Goal: Task Accomplishment & Management: Complete application form

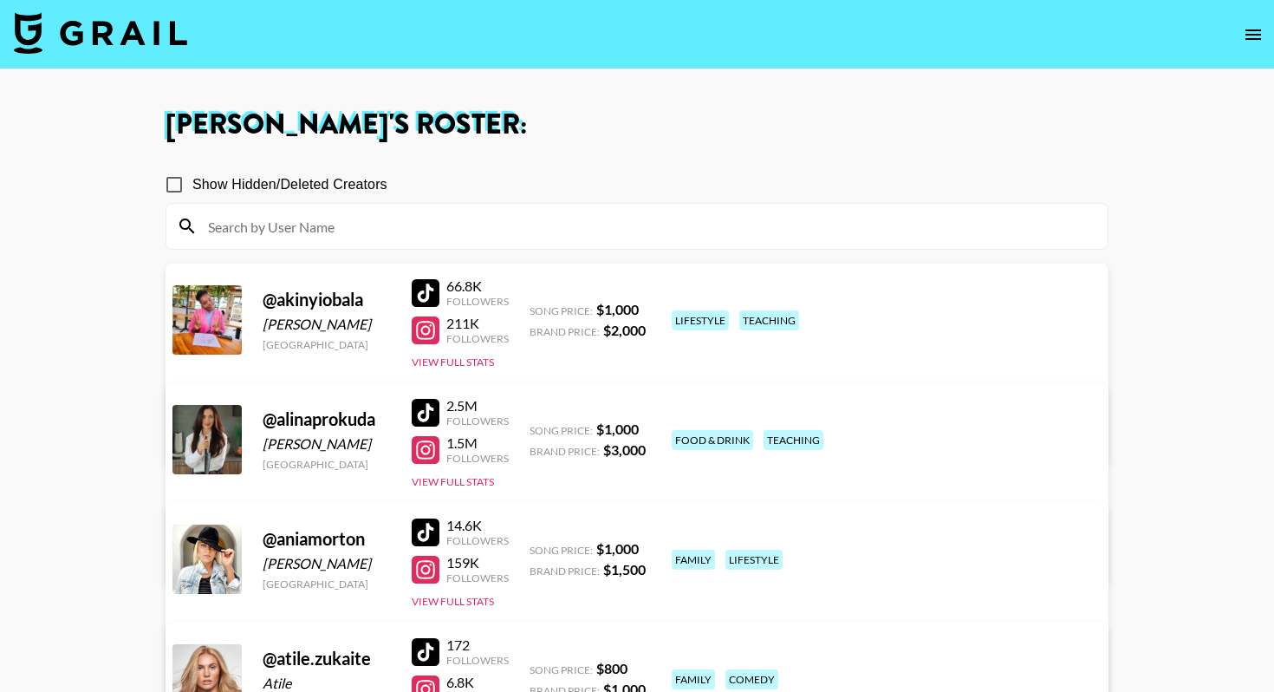
click at [108, 20] on img at bounding box center [100, 33] width 173 height 42
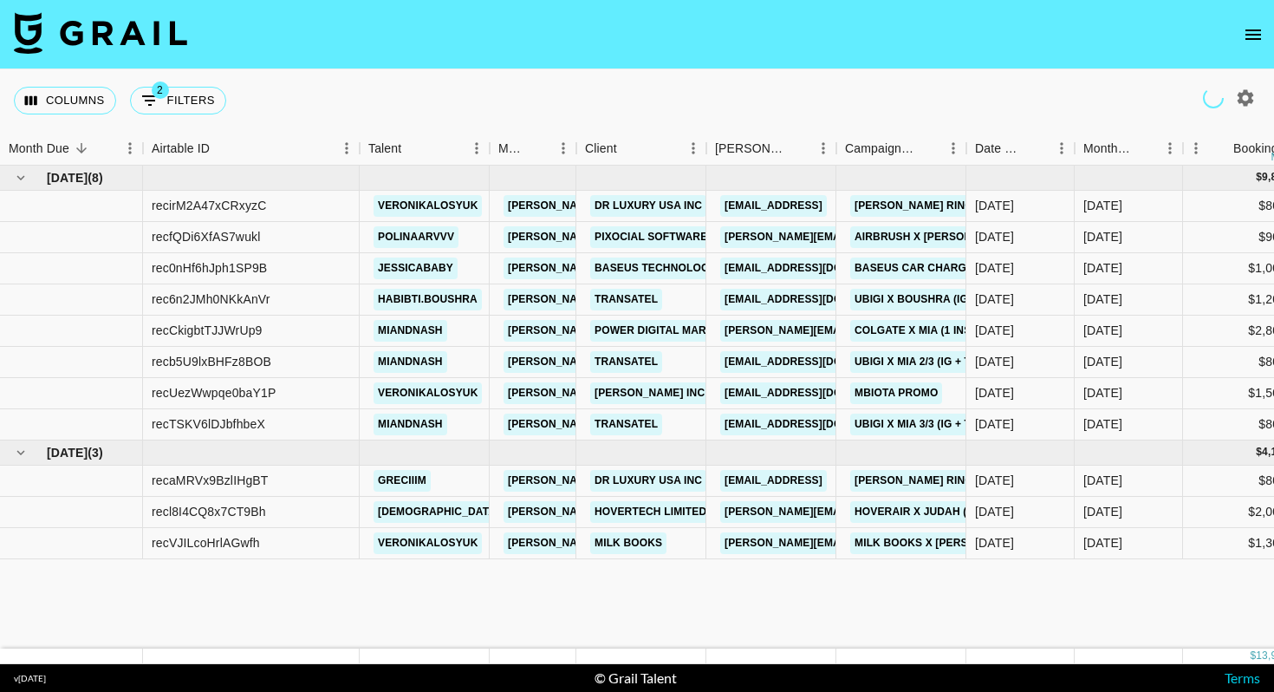
click at [626, 72] on div "Columns 2 Filters + Booking" at bounding box center [637, 100] width 1274 height 62
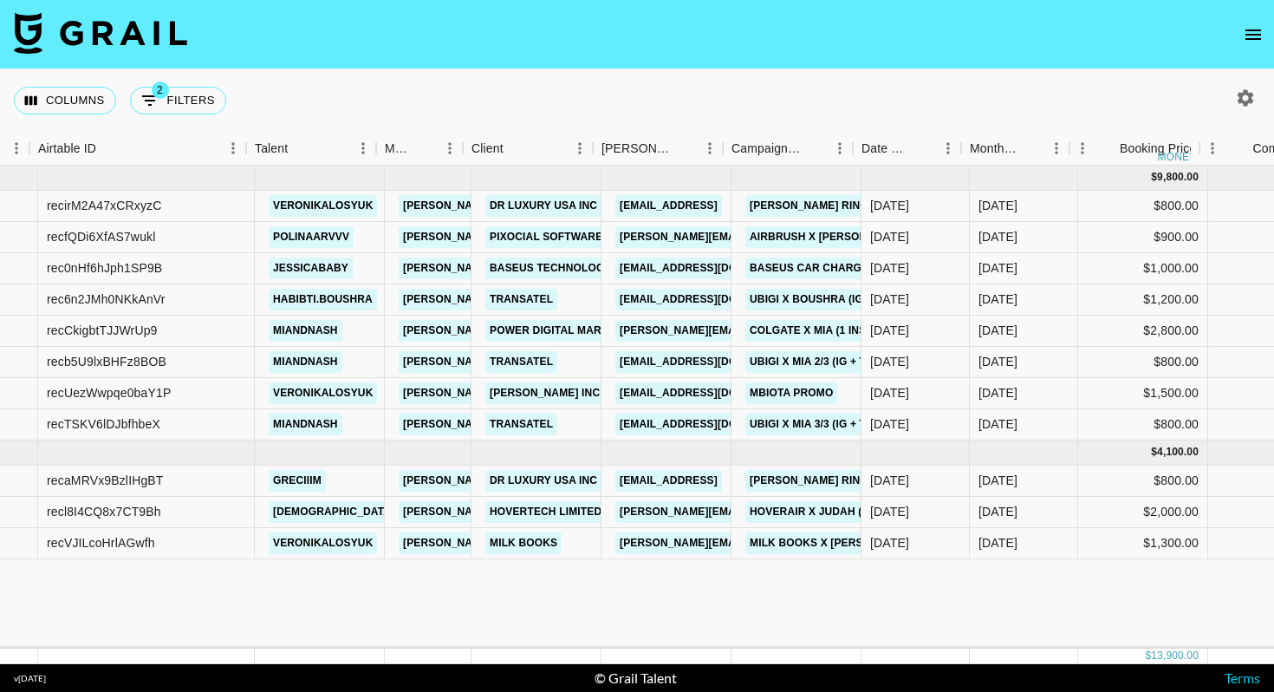
scroll to position [0, 114]
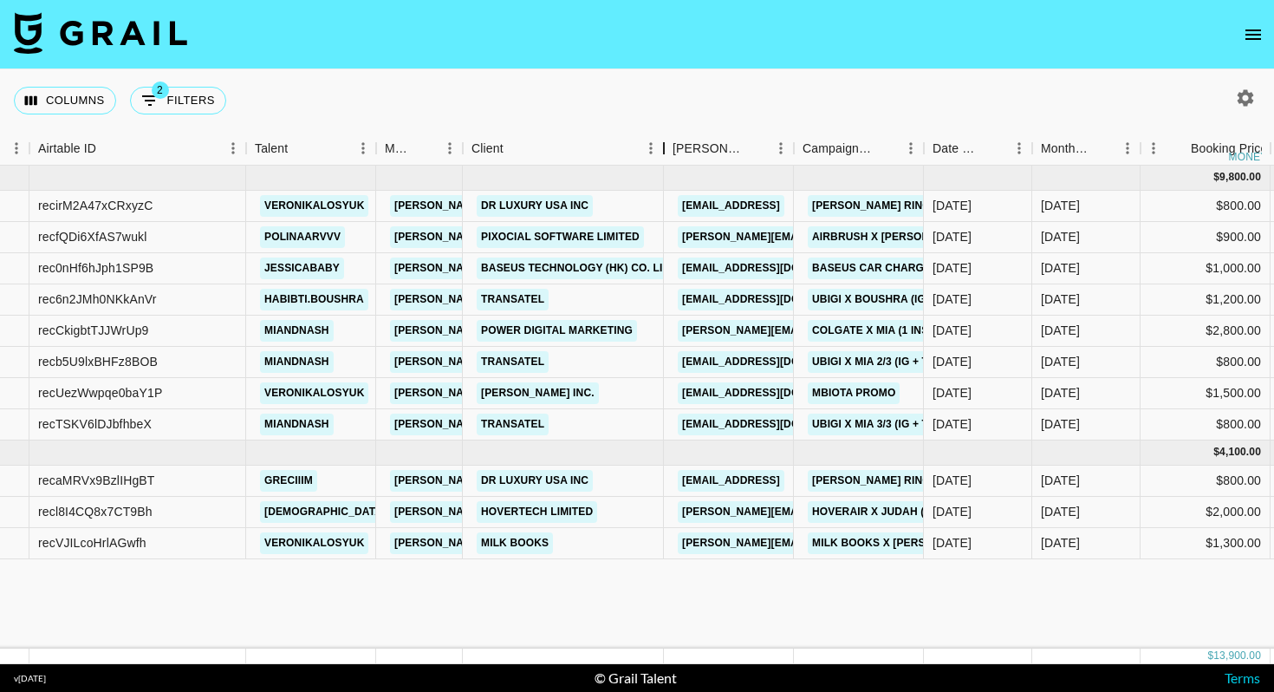
drag, startPoint x: 591, startPoint y: 148, endPoint x: 663, endPoint y: 147, distance: 72.0
click at [663, 147] on div "Client" at bounding box center [664, 149] width 21 height 34
click at [543, 134] on div "Client" at bounding box center [555, 149] width 167 height 34
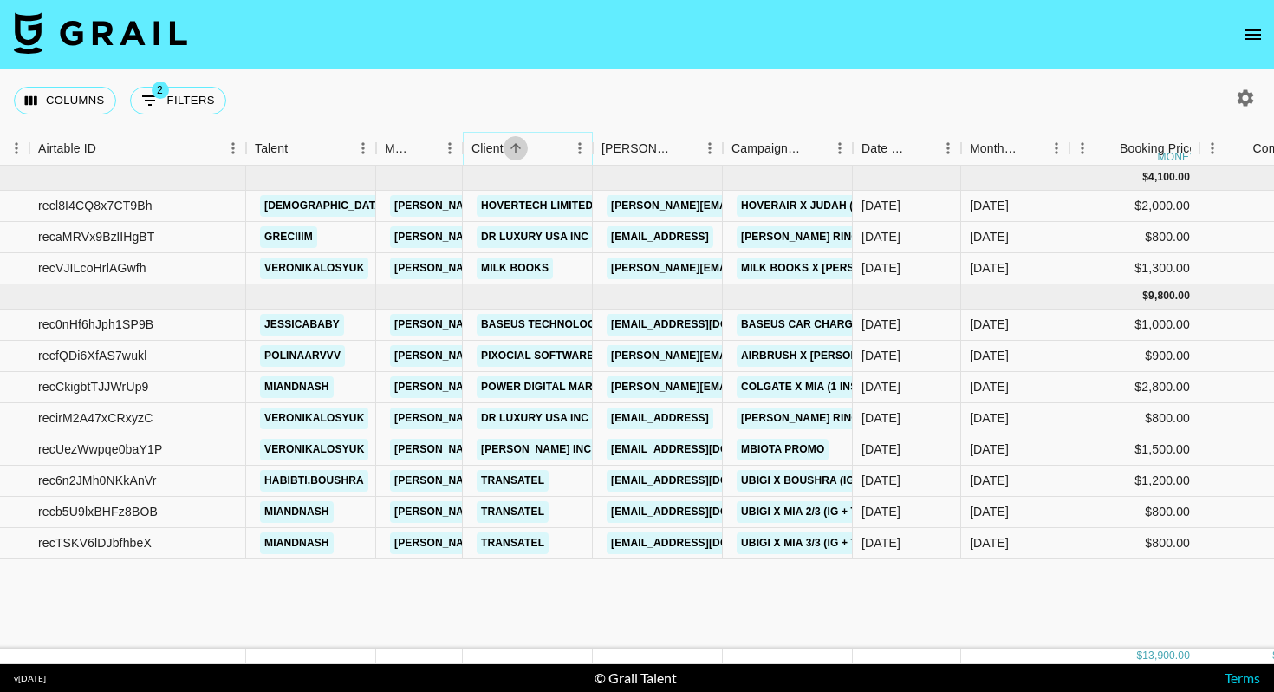
click at [511, 142] on icon "Sort" at bounding box center [516, 148] width 16 height 16
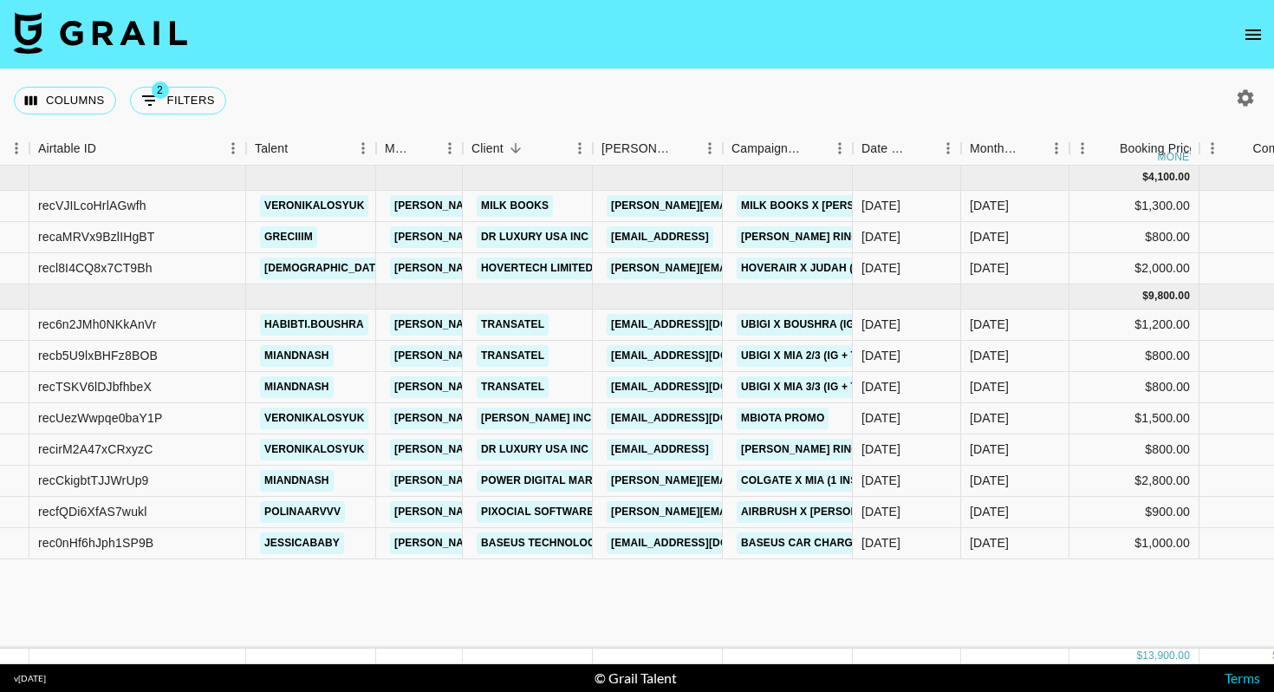
click at [623, 68] on nav at bounding box center [637, 34] width 1274 height 69
click at [1037, 143] on icon "Sort" at bounding box center [1032, 148] width 16 height 16
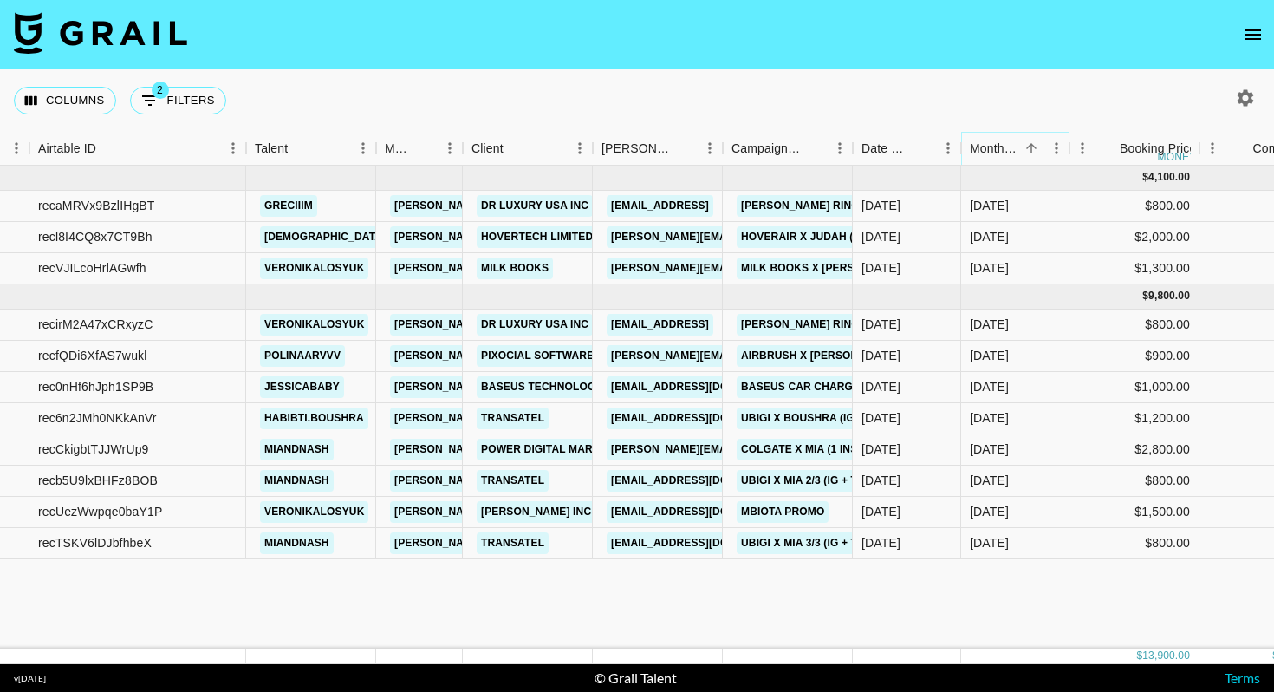
click at [1037, 143] on icon "Sort" at bounding box center [1032, 148] width 16 height 16
click at [1000, 75] on div "Columns 2 Filters + Booking" at bounding box center [637, 100] width 1274 height 62
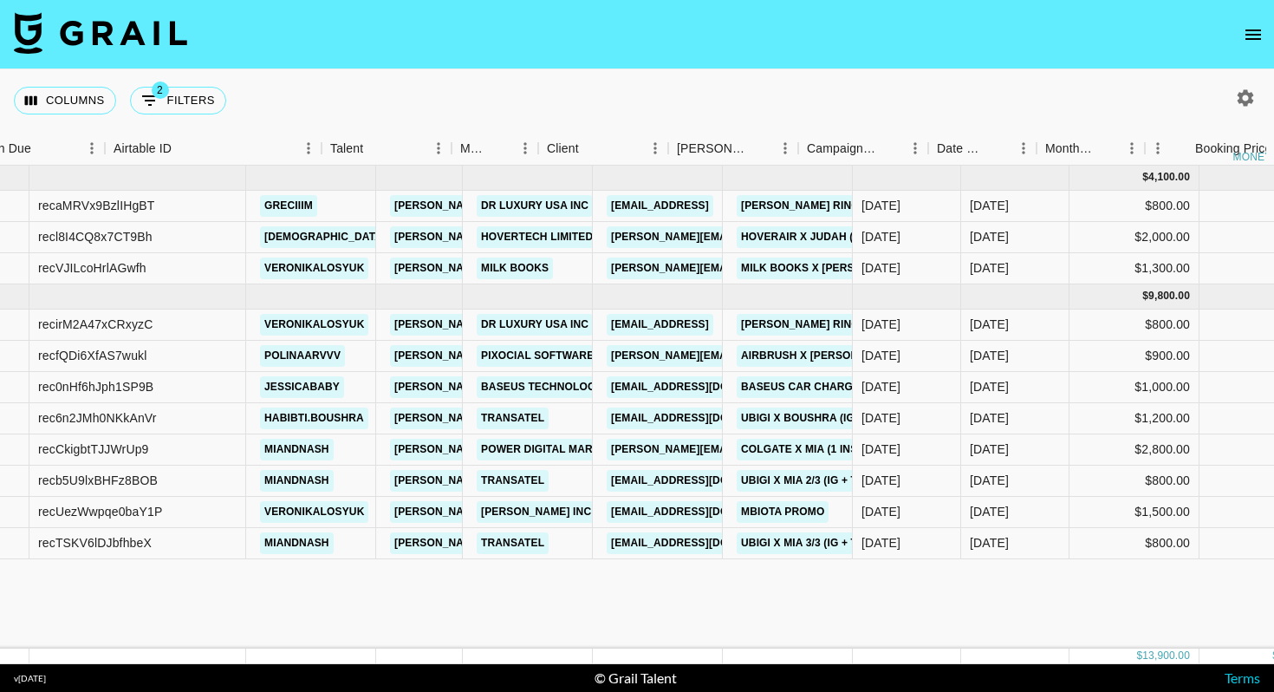
scroll to position [0, 0]
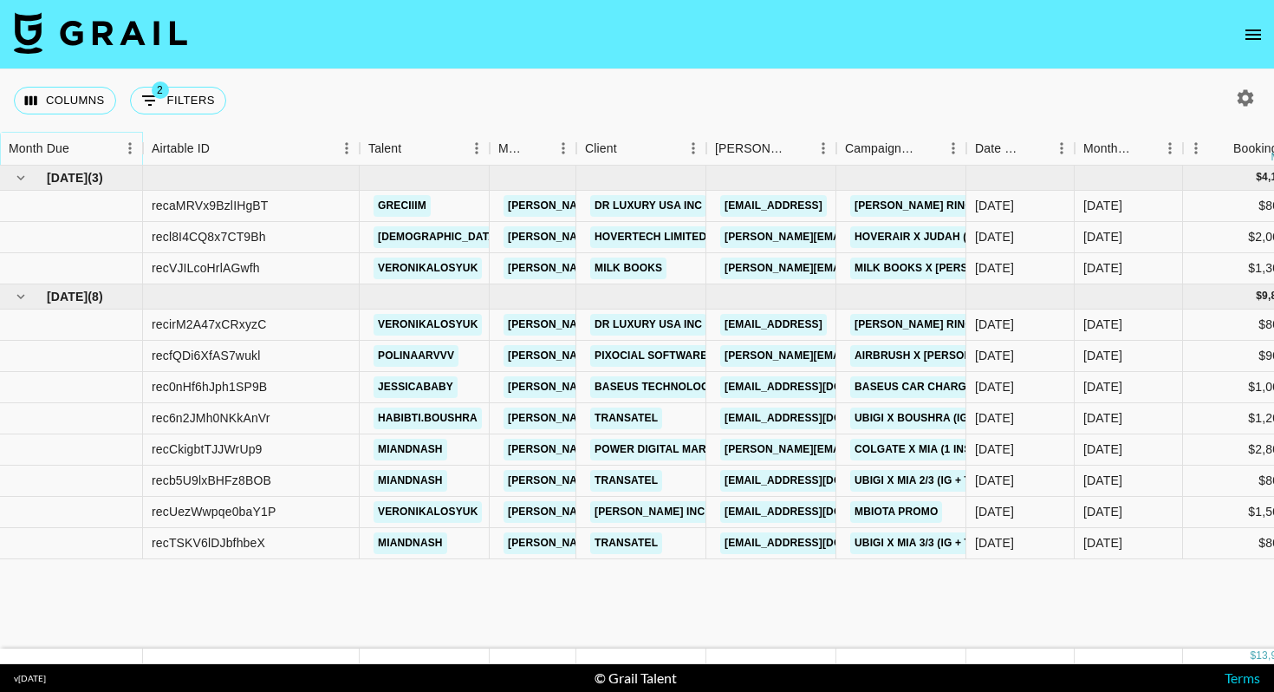
click at [86, 152] on icon "Sort" at bounding box center [82, 148] width 16 height 16
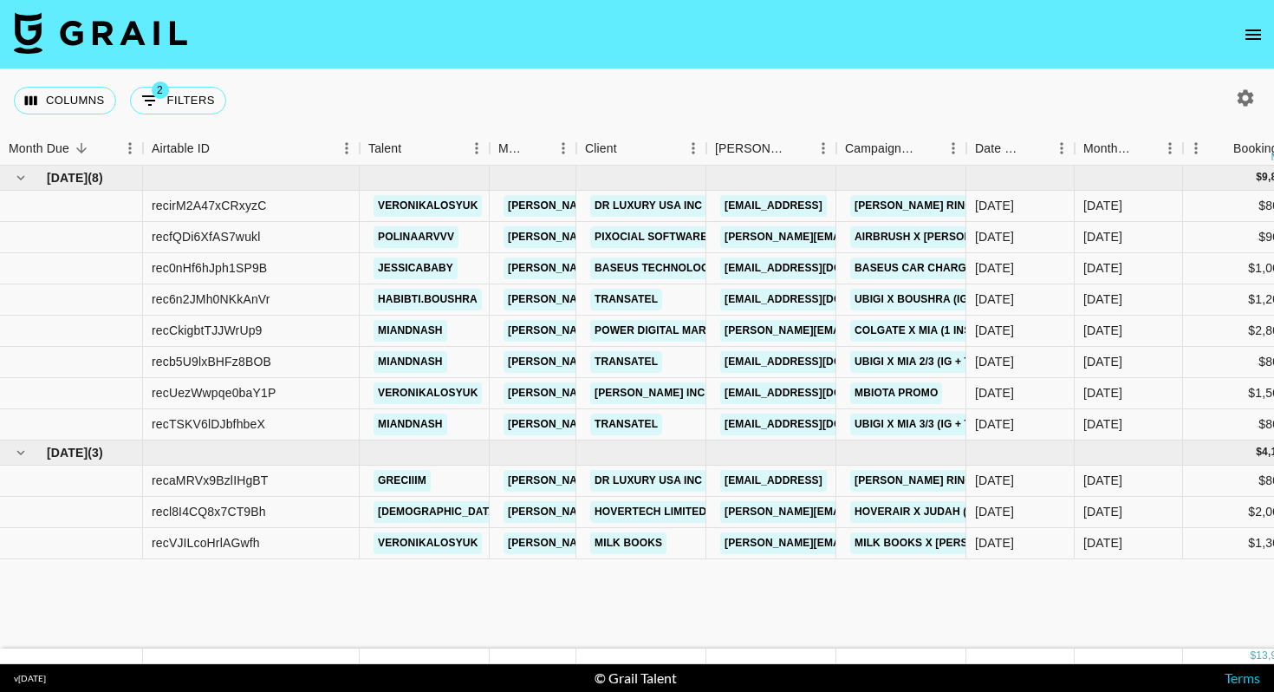
click at [603, 68] on nav at bounding box center [637, 34] width 1274 height 69
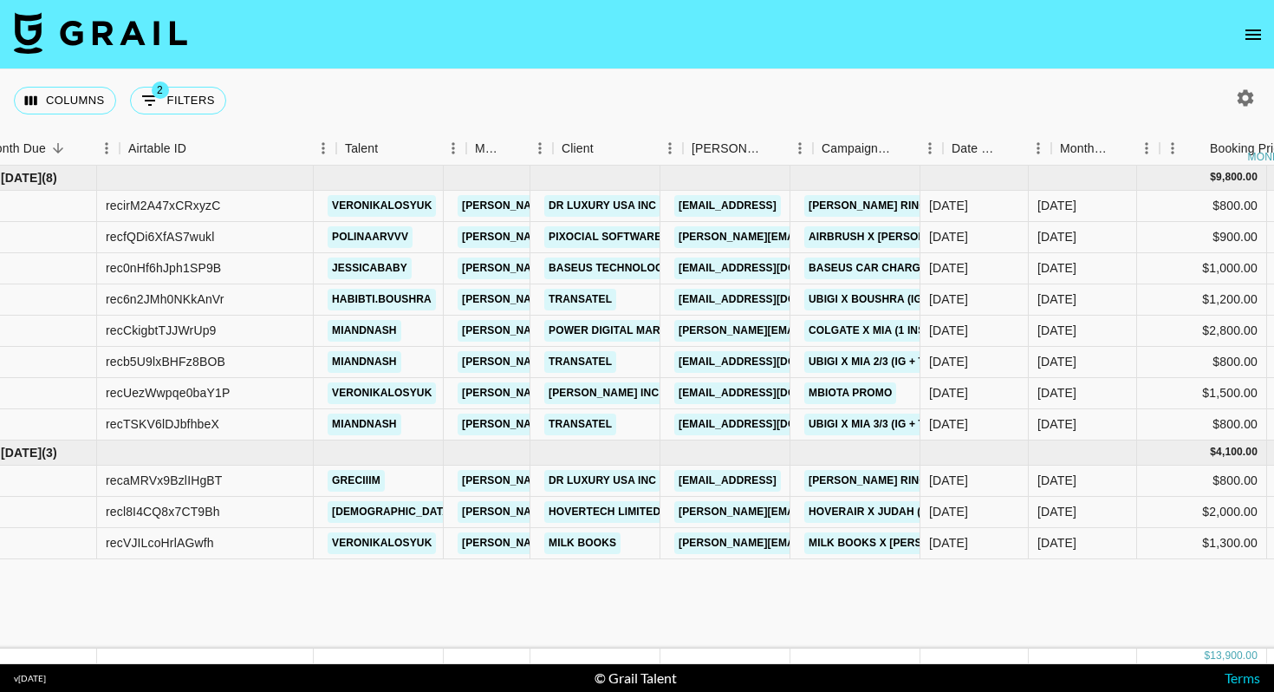
scroll to position [0, 101]
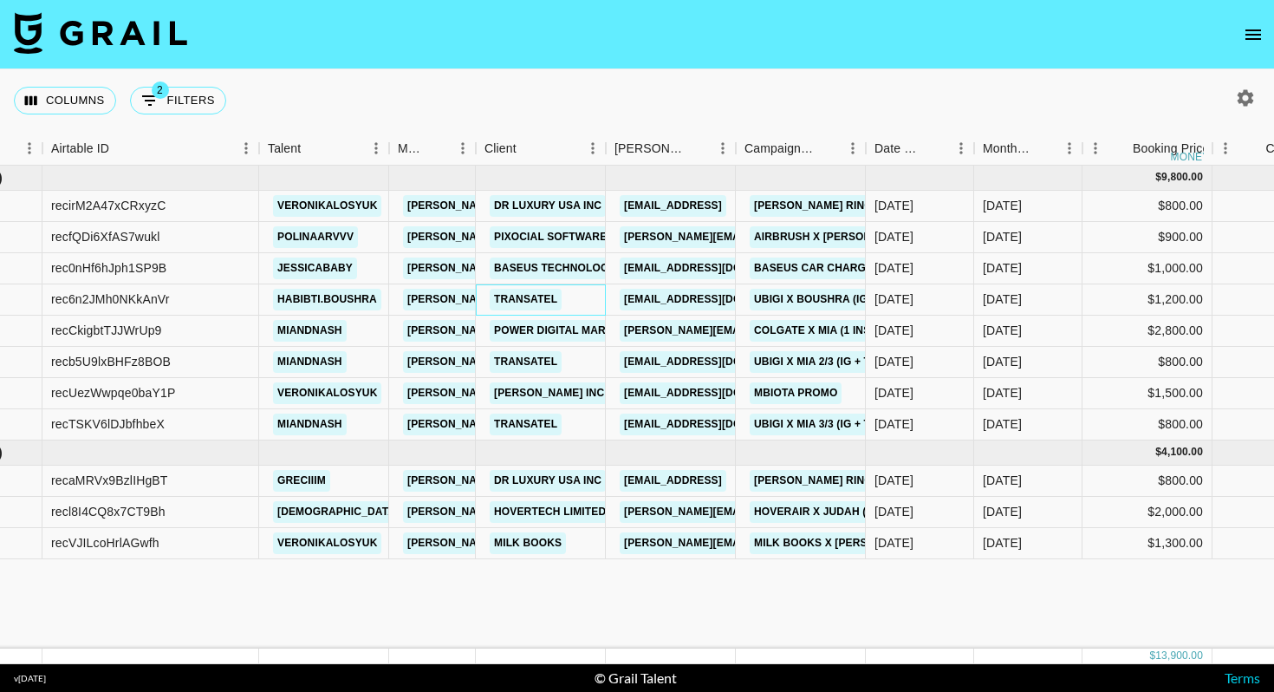
click at [588, 291] on div "Transatel" at bounding box center [541, 299] width 130 height 31
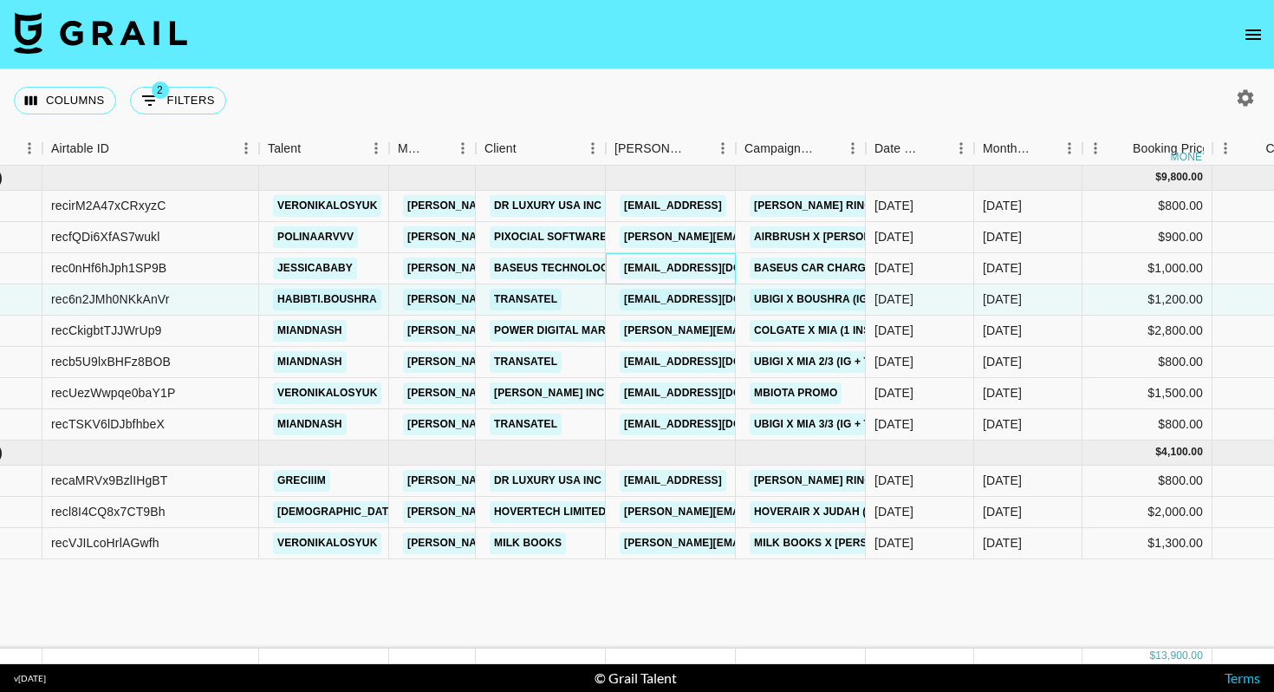
click at [733, 255] on div "[EMAIL_ADDRESS][DOMAIN_NAME]" at bounding box center [717, 268] width 205 height 32
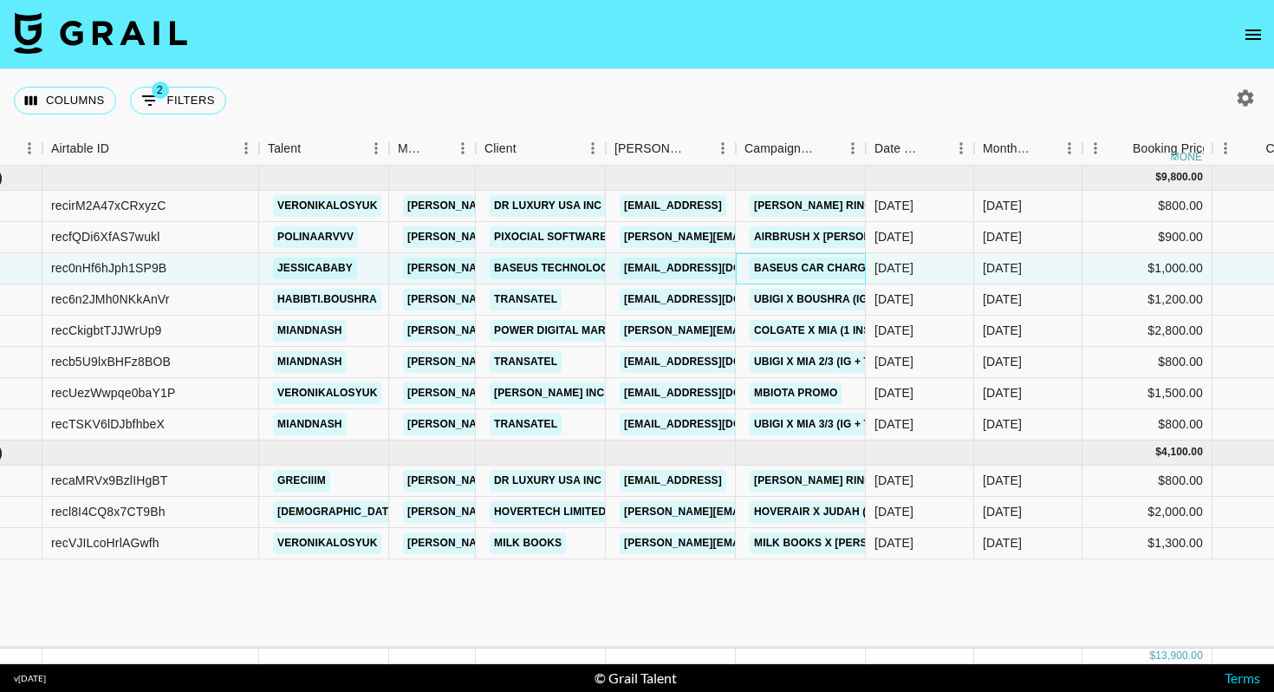
click at [741, 256] on div "Baseus Car Charger x [PERSON_NAME]" at bounding box center [801, 268] width 130 height 31
click at [733, 122] on div "Columns 2 Filters + Booking" at bounding box center [637, 100] width 1274 height 62
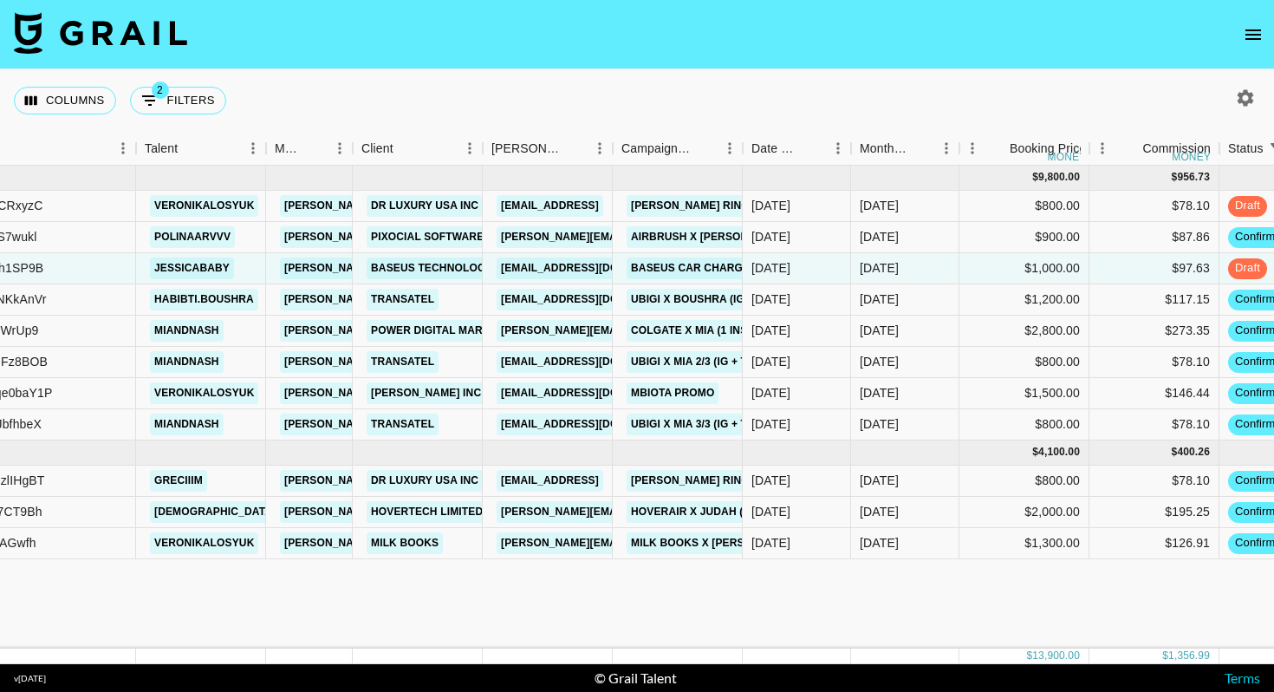
scroll to position [0, 359]
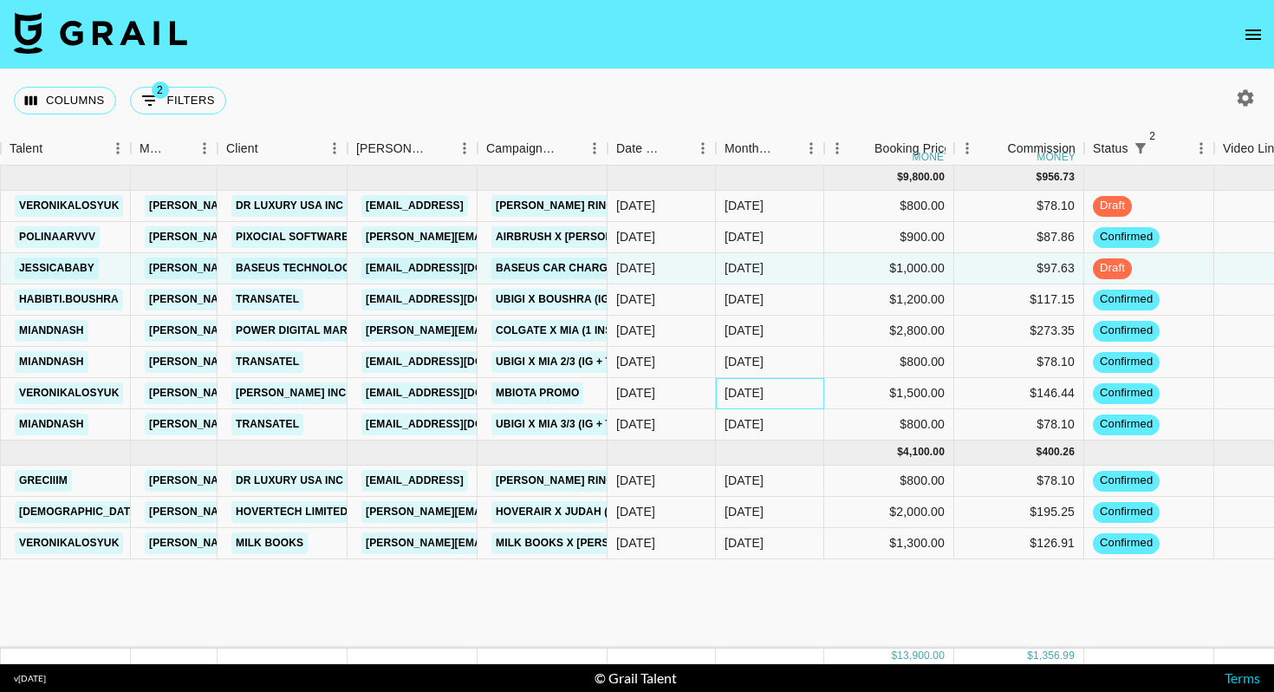
click at [793, 399] on div "[DATE]" at bounding box center [770, 393] width 108 height 31
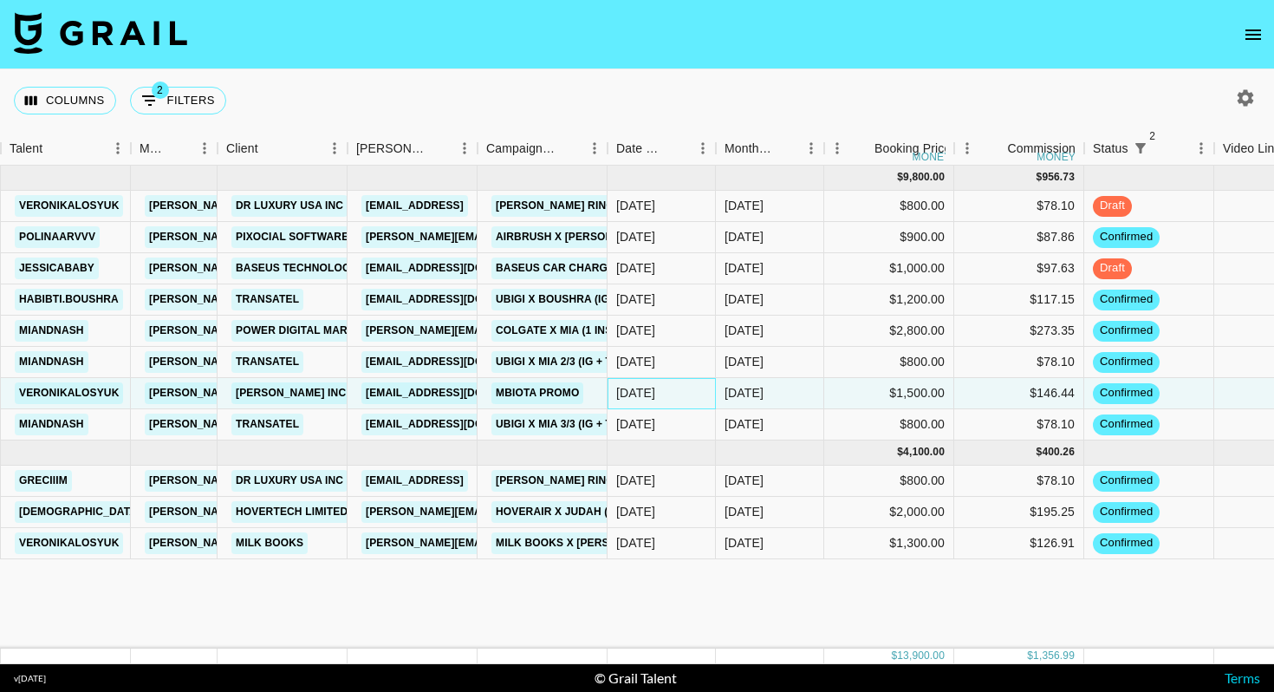
click at [694, 398] on div "[DATE]" at bounding box center [662, 393] width 108 height 31
click at [781, 396] on div "[DATE]" at bounding box center [770, 393] width 108 height 31
click at [688, 400] on div "[DATE]" at bounding box center [662, 393] width 108 height 31
click at [798, 400] on div "[DATE]" at bounding box center [770, 393] width 108 height 31
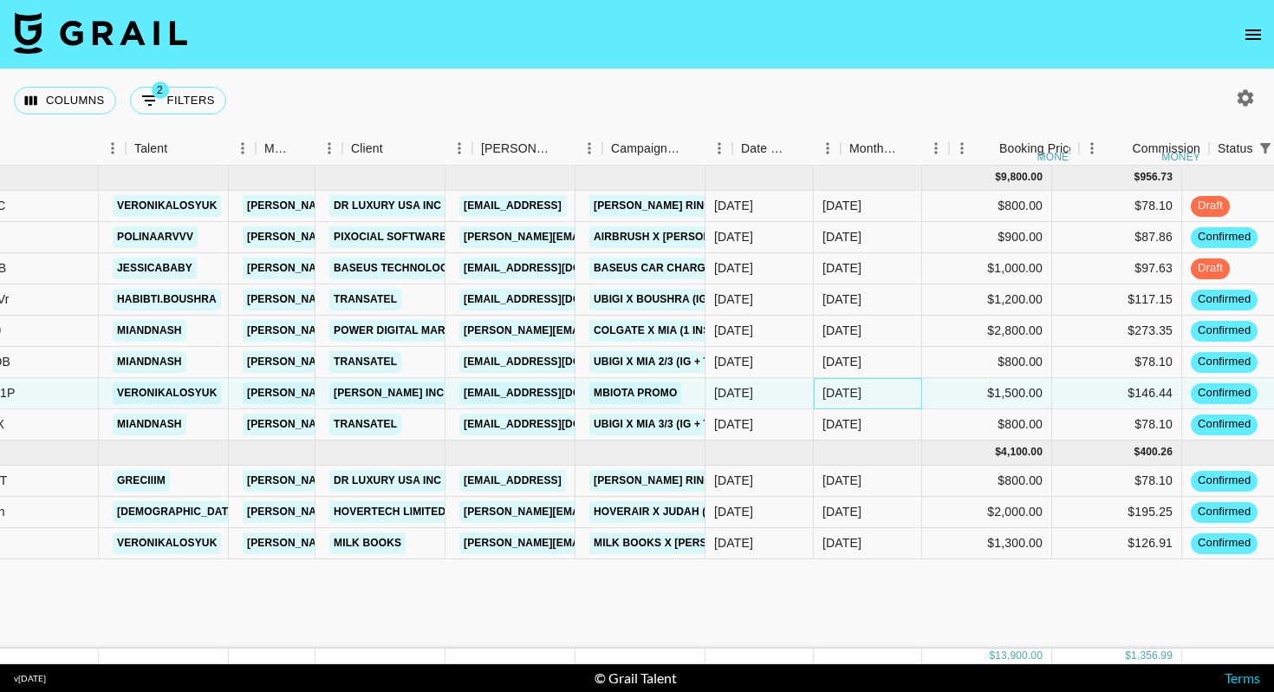
scroll to position [0, 234]
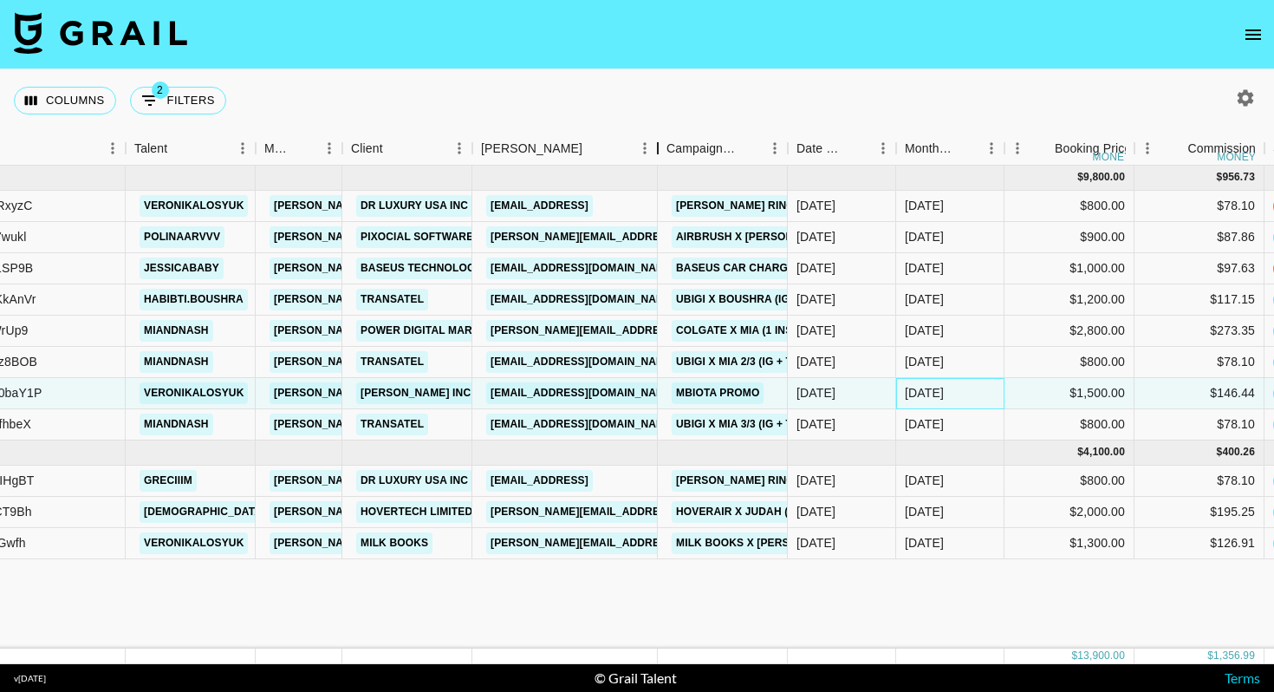
drag, startPoint x: 599, startPoint y: 153, endPoint x: 655, endPoint y: 153, distance: 55.5
click at [655, 153] on div "Booker" at bounding box center [658, 149] width 21 height 34
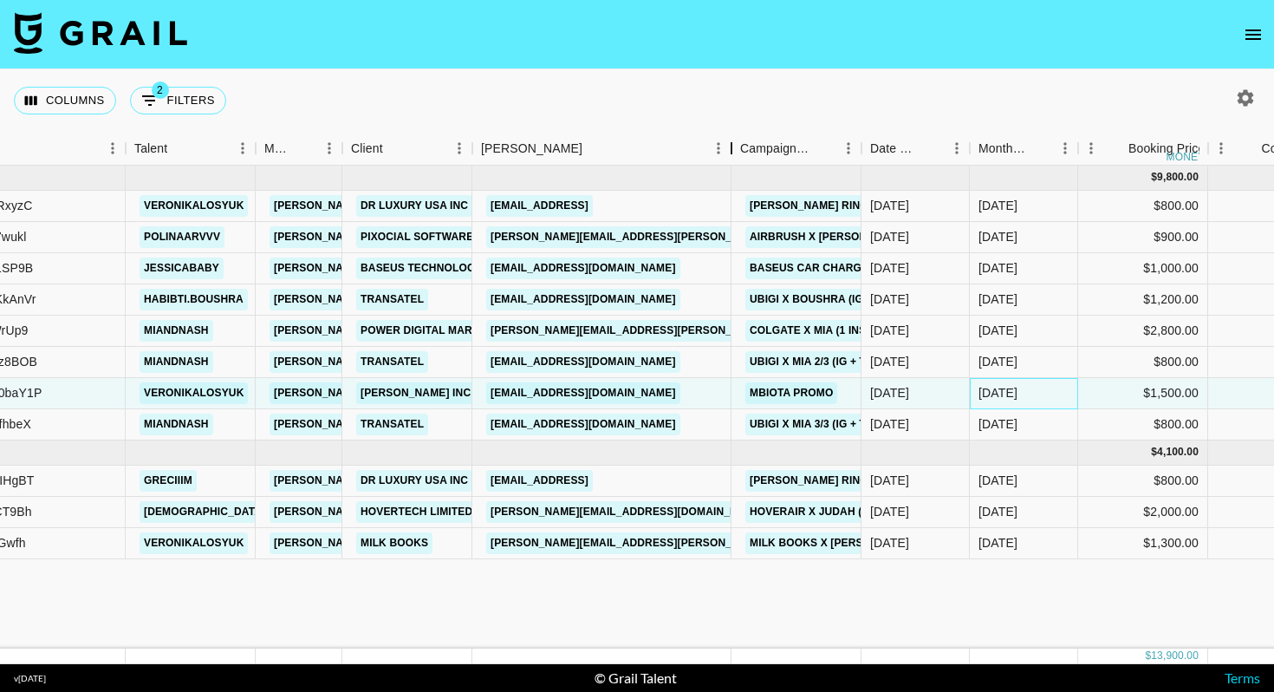
drag, startPoint x: 655, startPoint y: 153, endPoint x: 727, endPoint y: 151, distance: 72.9
click at [727, 151] on div "Booker" at bounding box center [731, 149] width 21 height 34
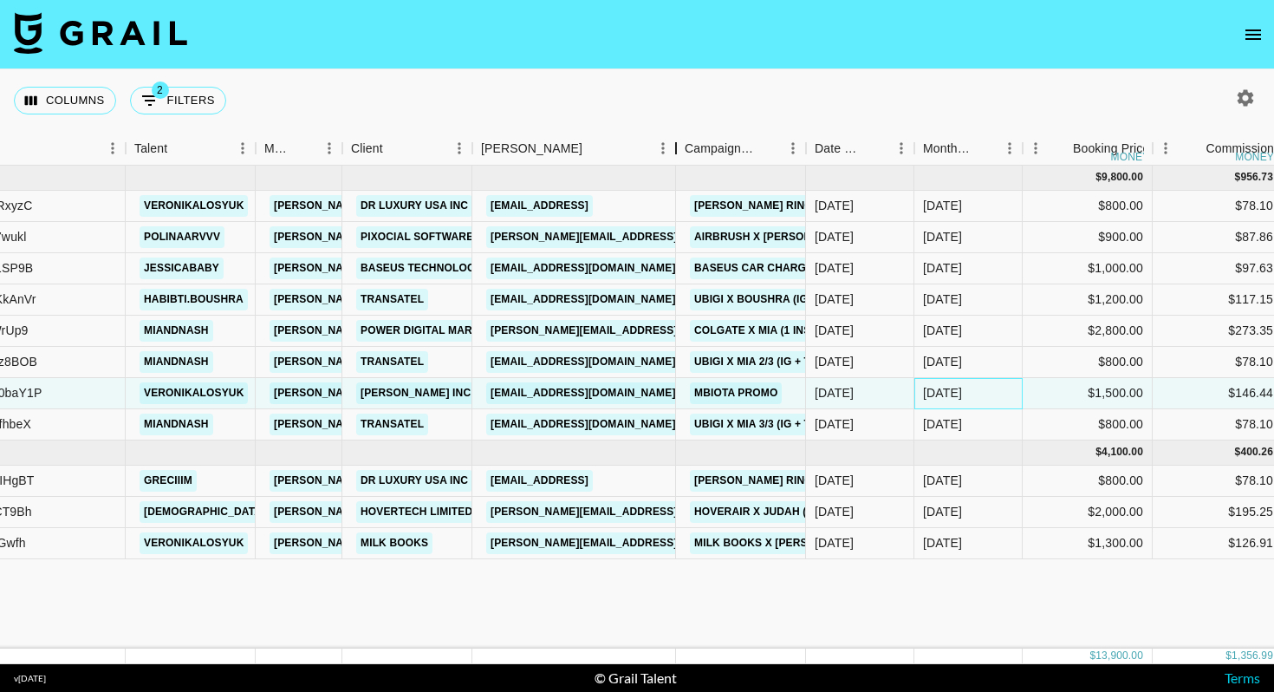
drag, startPoint x: 597, startPoint y: 147, endPoint x: 672, endPoint y: 147, distance: 74.6
click at [672, 147] on div "Booker" at bounding box center [676, 149] width 21 height 34
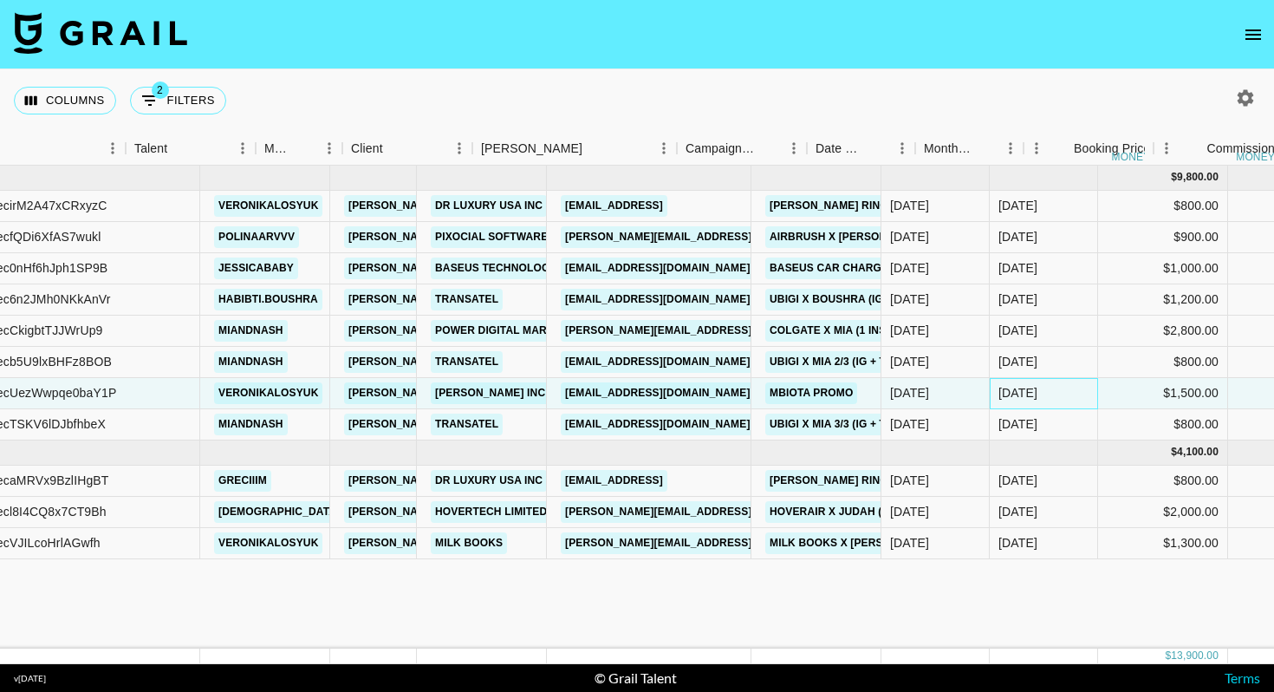
scroll to position [0, 0]
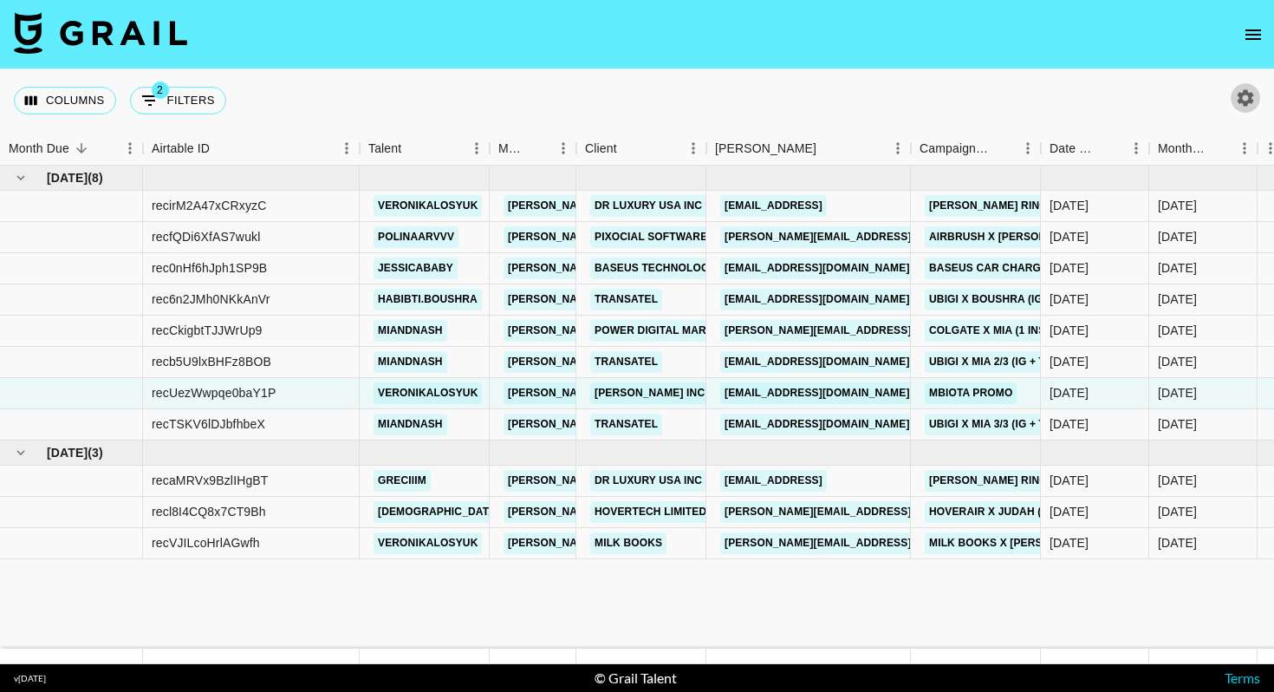
click at [1238, 99] on icon "button" at bounding box center [1245, 98] width 21 height 21
select select "[DATE]"
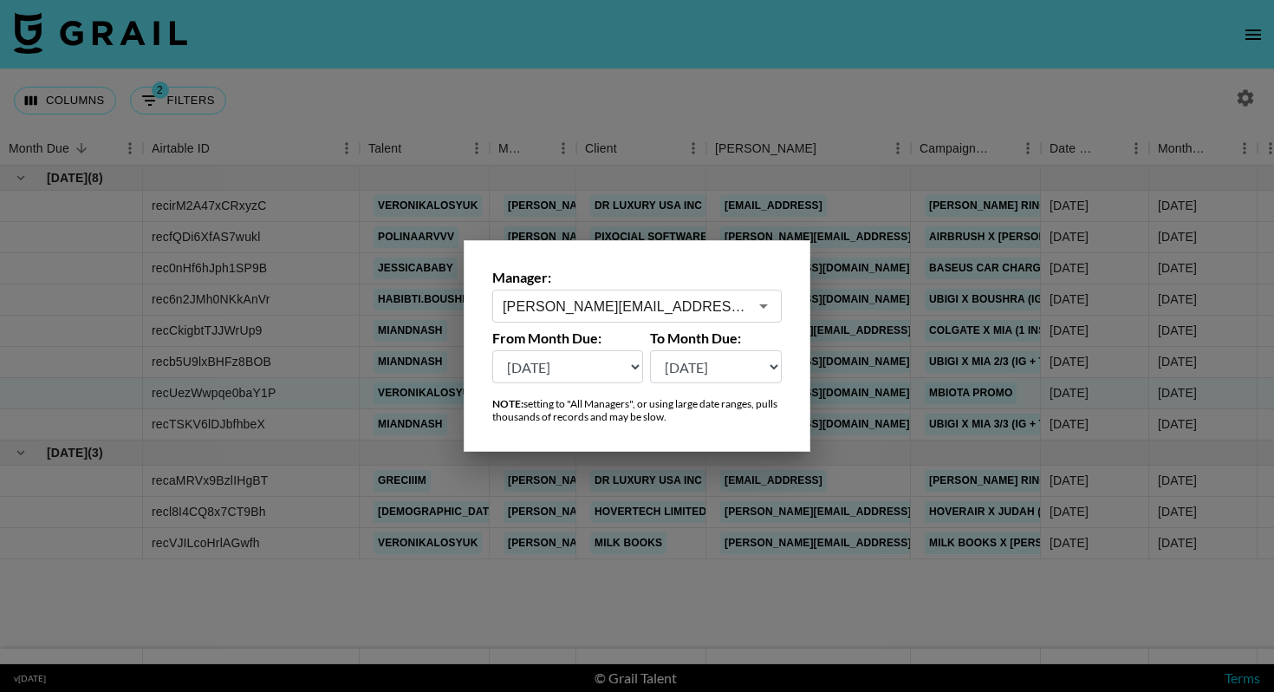
click at [790, 88] on div at bounding box center [637, 346] width 1274 height 692
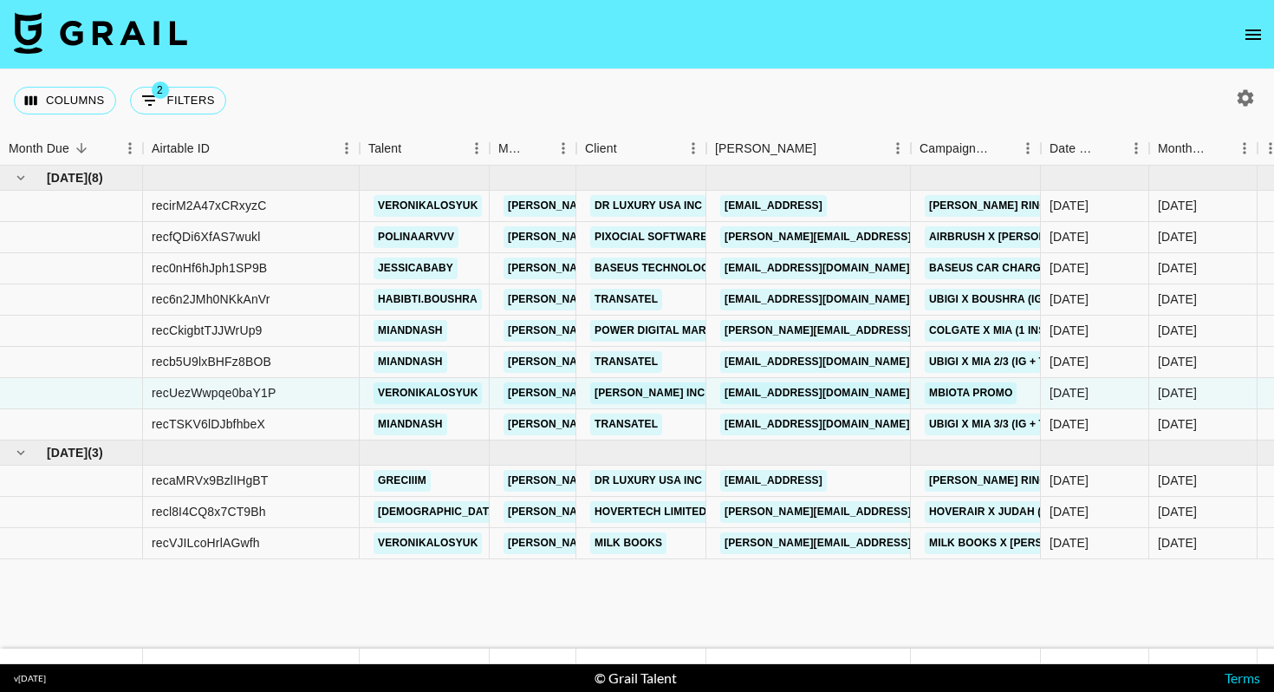
click at [1249, 27] on icon "open drawer" at bounding box center [1253, 34] width 21 height 21
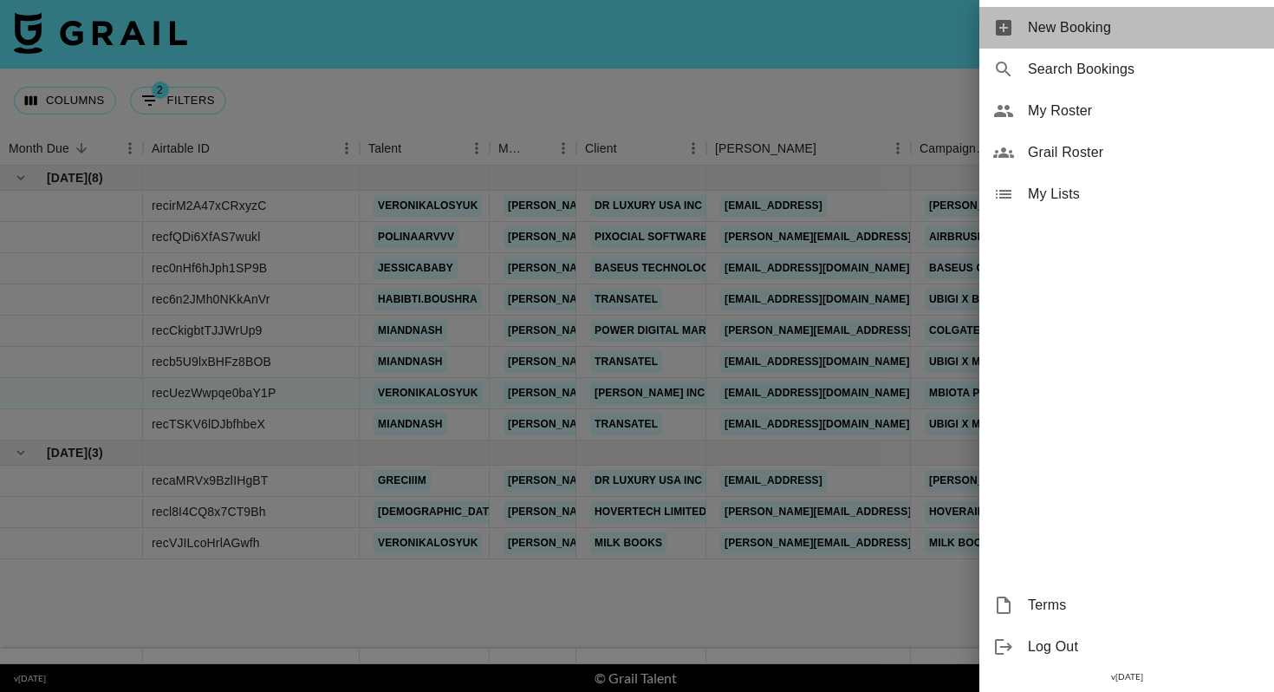
click at [1065, 25] on span "New Booking" at bounding box center [1144, 27] width 232 height 21
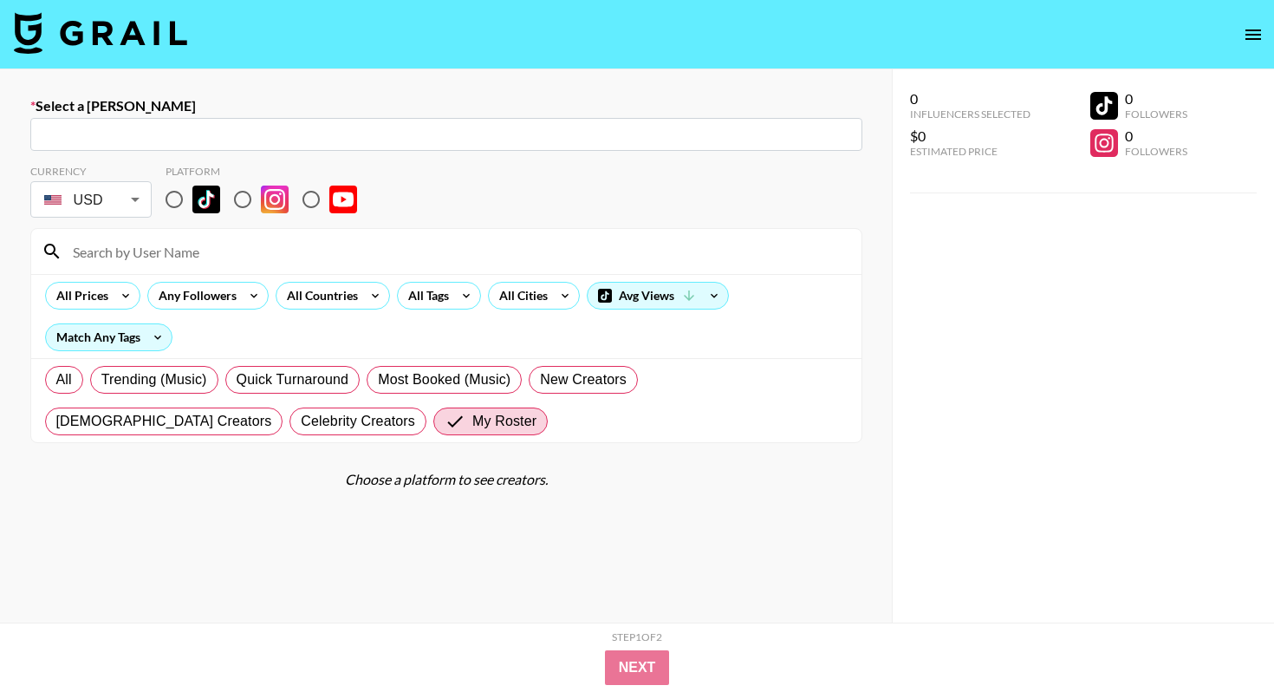
click at [343, 135] on input "text" at bounding box center [447, 135] width 812 height 20
paste input "[PERSON_NAME][EMAIL_ADDRESS][PERSON_NAME][DOMAIN_NAME]"
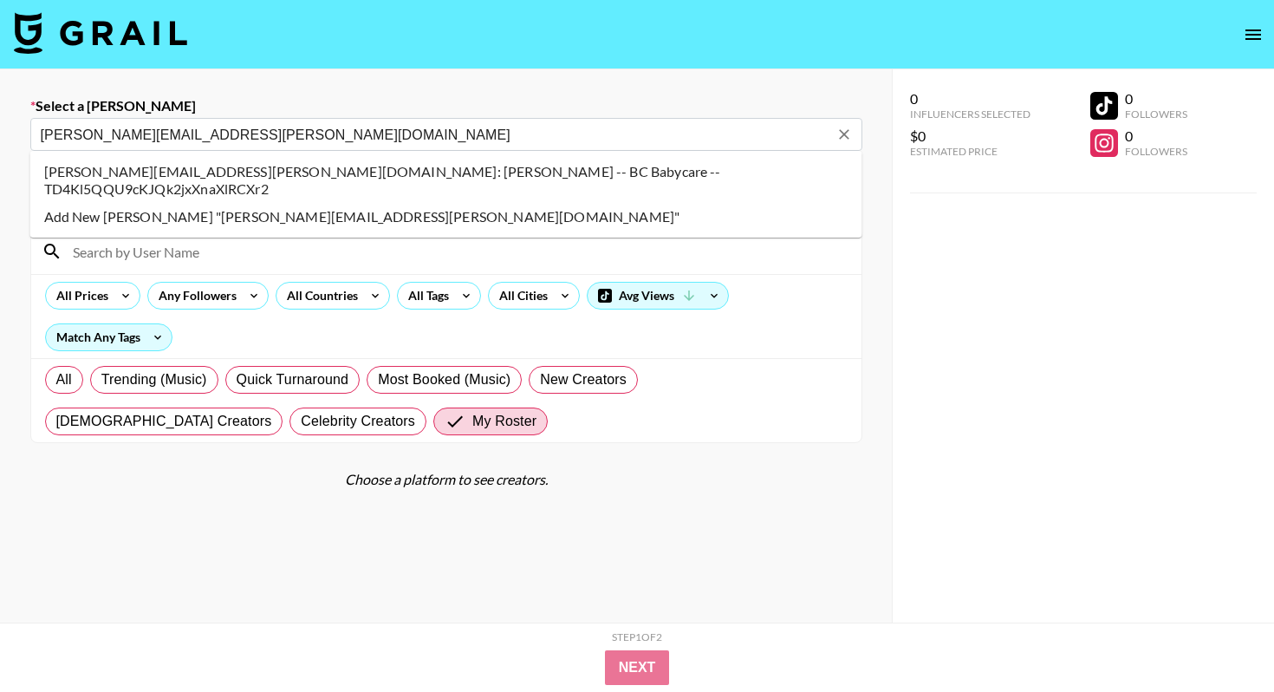
click at [343, 175] on li "[PERSON_NAME][EMAIL_ADDRESS][PERSON_NAME][DOMAIN_NAME]: [PERSON_NAME] -- BC Bab…" at bounding box center [446, 180] width 832 height 45
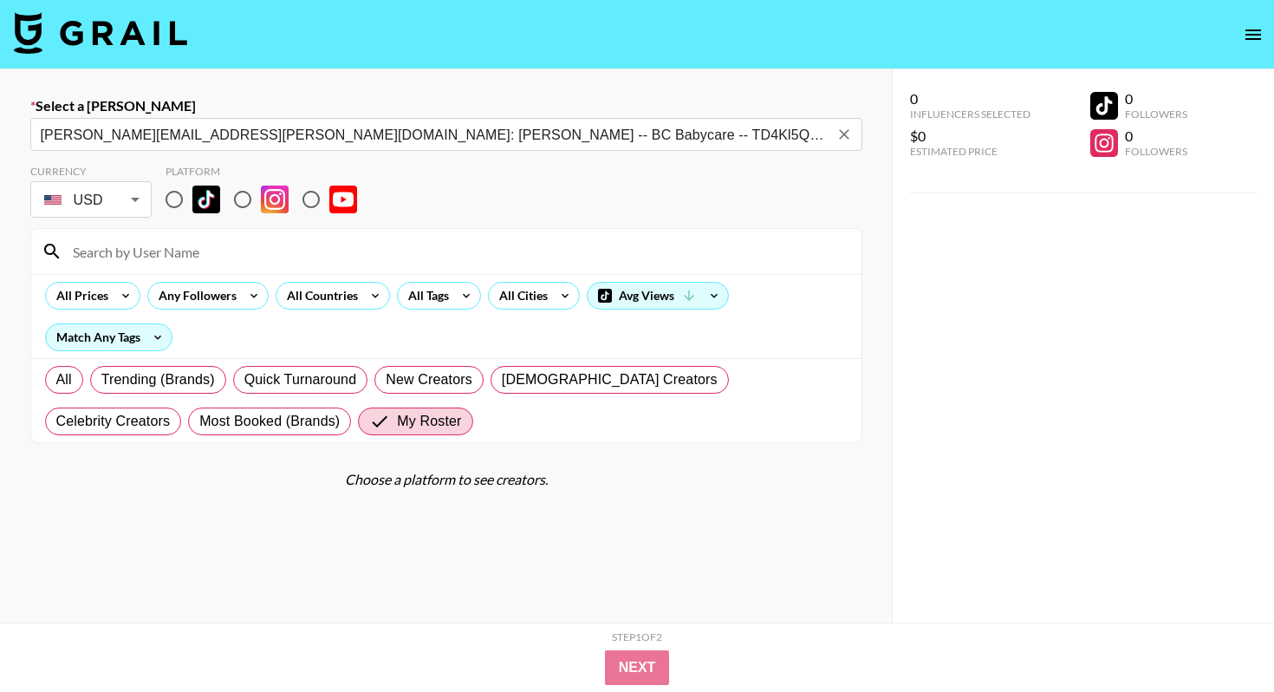
type input "[PERSON_NAME][EMAIL_ADDRESS][PERSON_NAME][DOMAIN_NAME]: [PERSON_NAME] -- BC Bab…"
click at [235, 193] on input "radio" at bounding box center [243, 199] width 36 height 36
radio input "true"
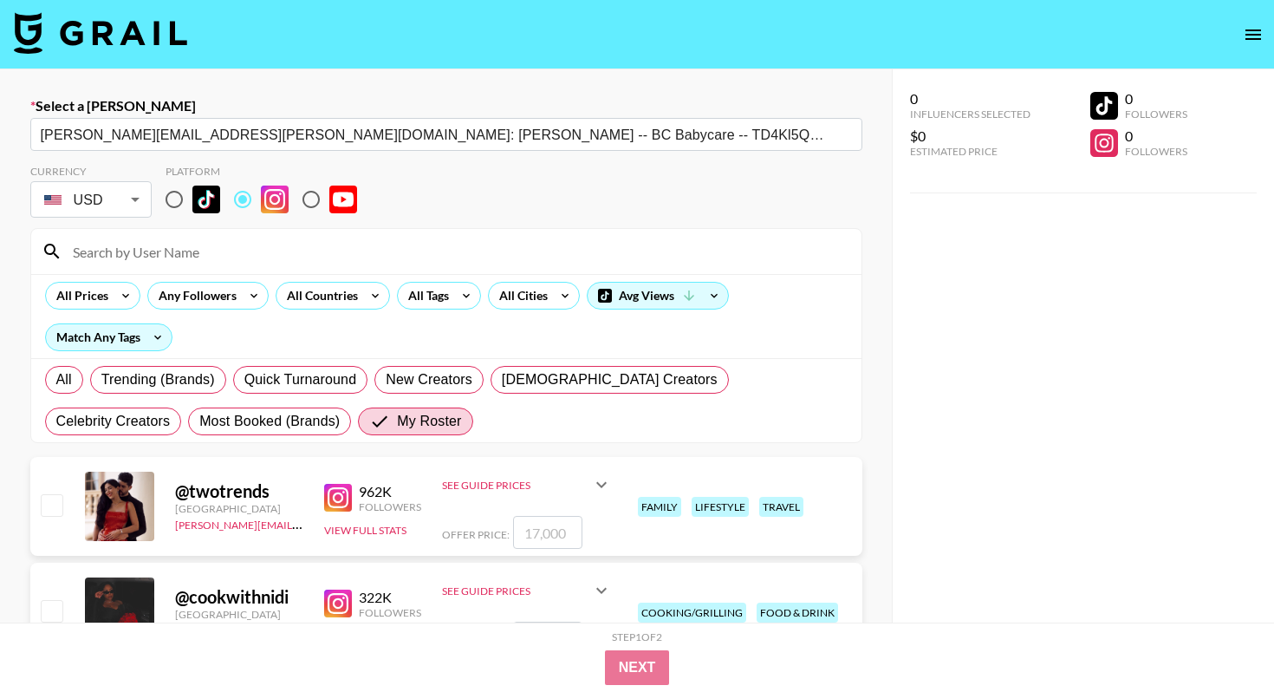
click at [244, 248] on input at bounding box center [456, 252] width 789 height 28
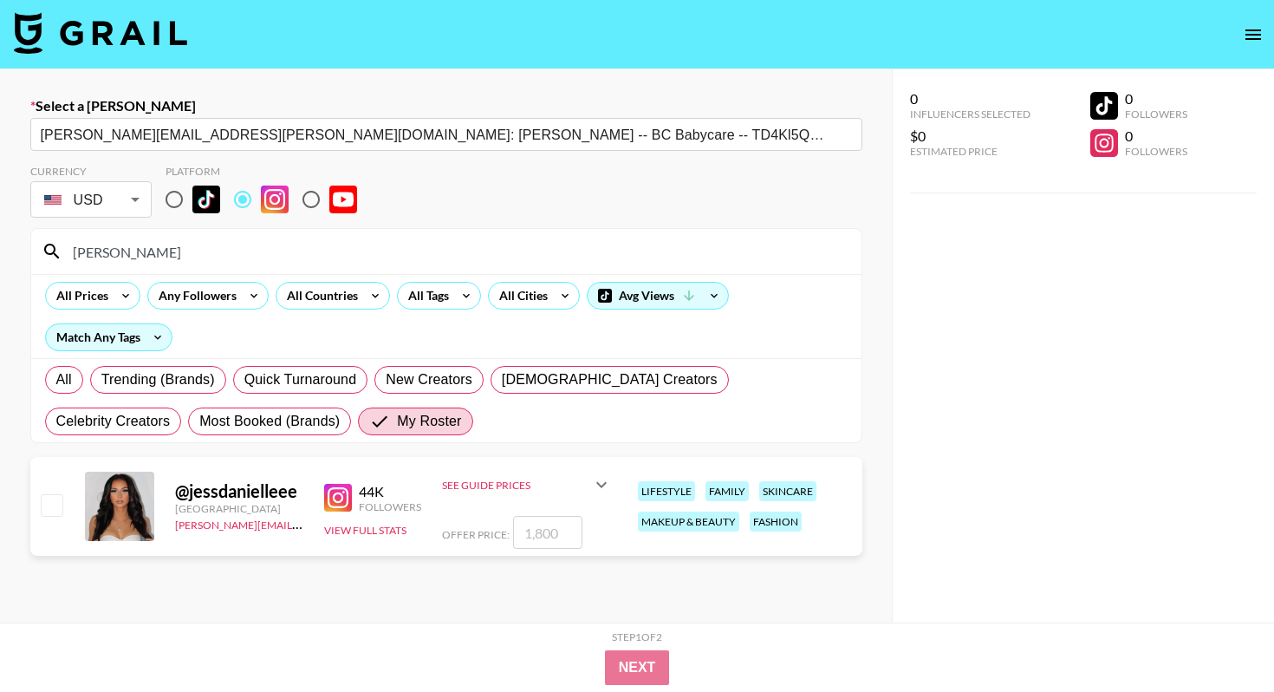
type input "[PERSON_NAME]"
click at [50, 508] on input "checkbox" at bounding box center [51, 504] width 21 height 21
checkbox input "true"
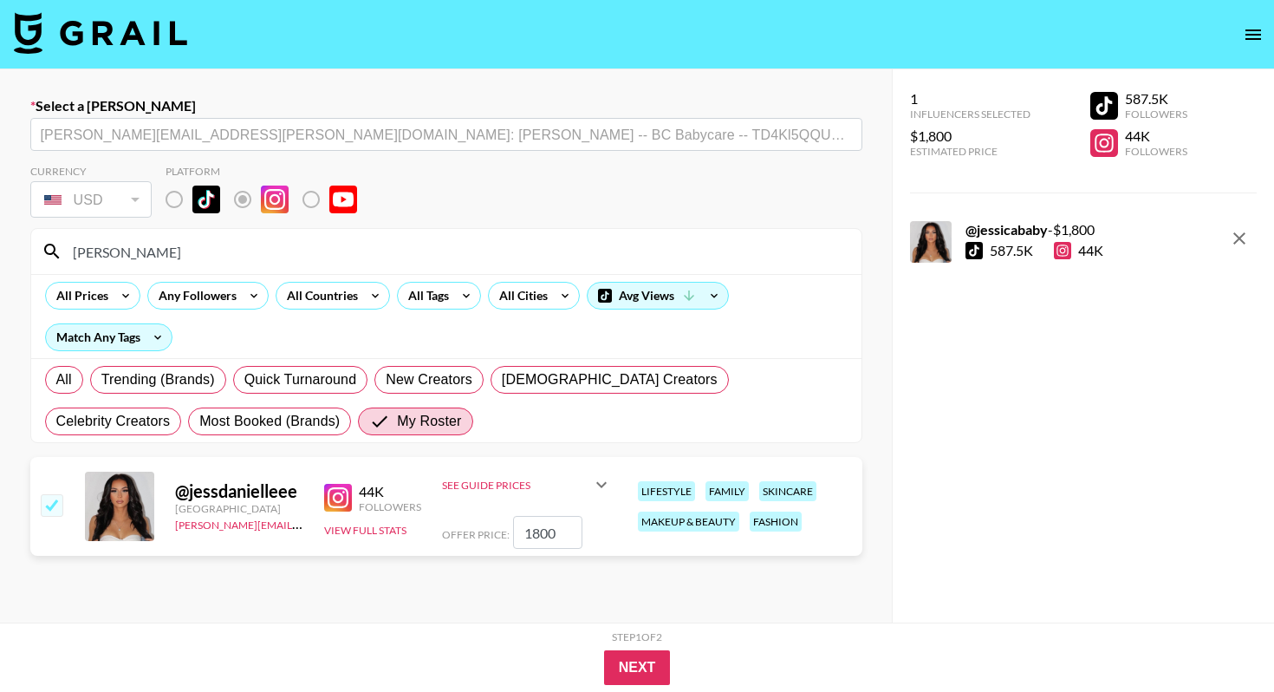
click at [544, 526] on input "1800" at bounding box center [547, 532] width 69 height 33
type input "2300"
click at [398, 258] on input "[PERSON_NAME]" at bounding box center [456, 252] width 789 height 28
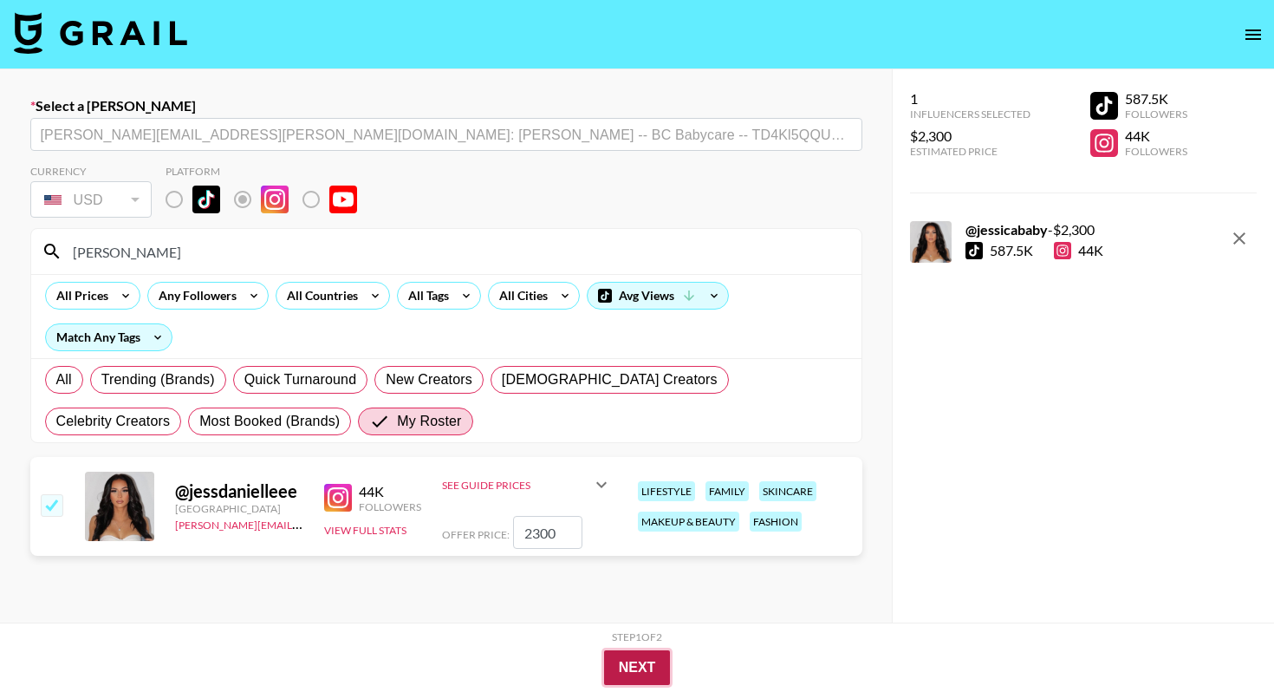
click at [617, 658] on button "Next" at bounding box center [637, 667] width 67 height 35
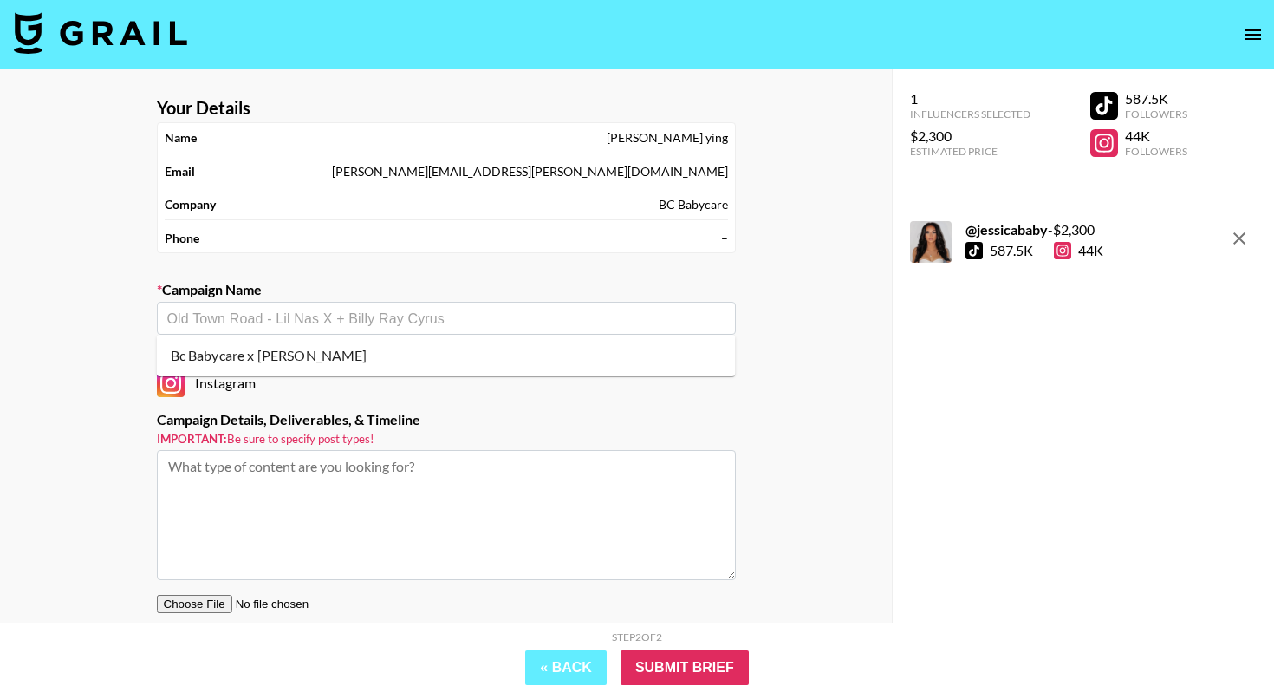
click at [405, 316] on input "text" at bounding box center [446, 319] width 558 height 20
click at [372, 358] on li "Bc Babycare x [PERSON_NAME]" at bounding box center [446, 356] width 579 height 28
type input "Bc Babycare x [PERSON_NAME]"
type textarea "TikTok --"
drag, startPoint x: 263, startPoint y: 317, endPoint x: 487, endPoint y: 317, distance: 224.6
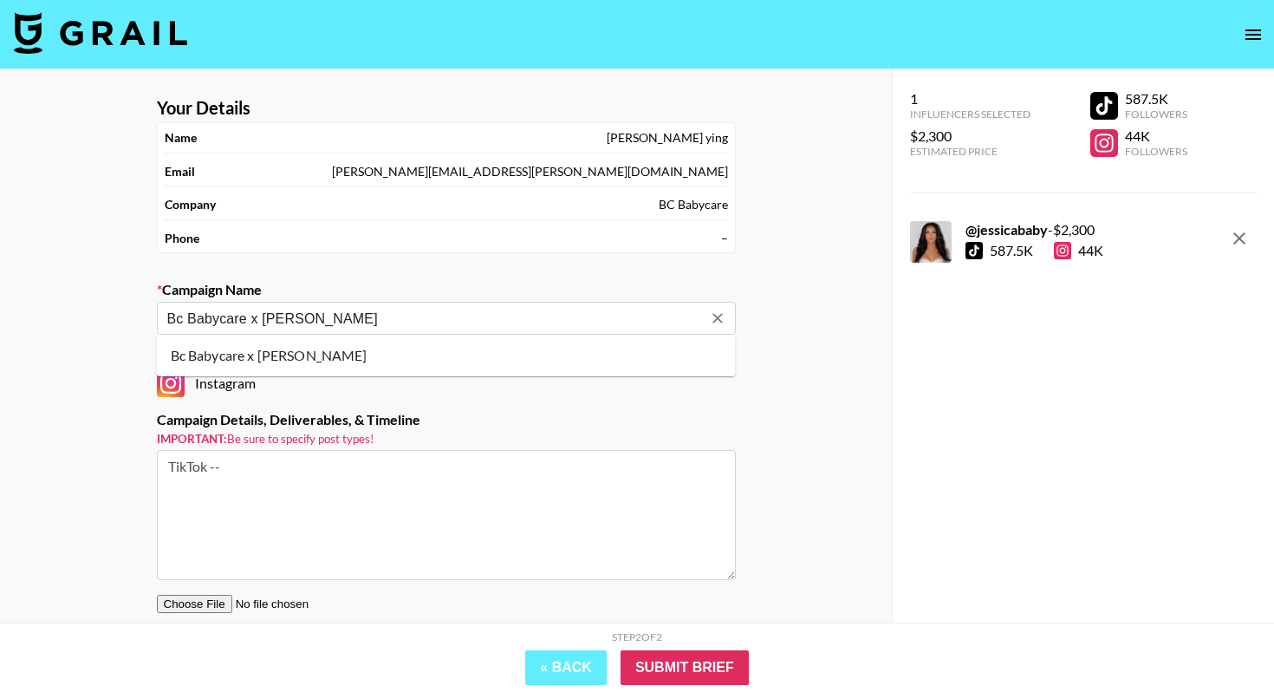
click at [486, 317] on input "Bc Babycare x [PERSON_NAME]" at bounding box center [434, 319] width 535 height 20
paste input "IG, Story, IG Post"
click at [539, 362] on li "Add New Campaign: "Bc Babycare x [PERSON_NAME] (IG, Story, IG Post)"" at bounding box center [446, 356] width 579 height 28
type input "Bc Babycare x [PERSON_NAME] (IG, Story, IG Post)"
click at [438, 472] on textarea "TikTok --" at bounding box center [446, 515] width 579 height 130
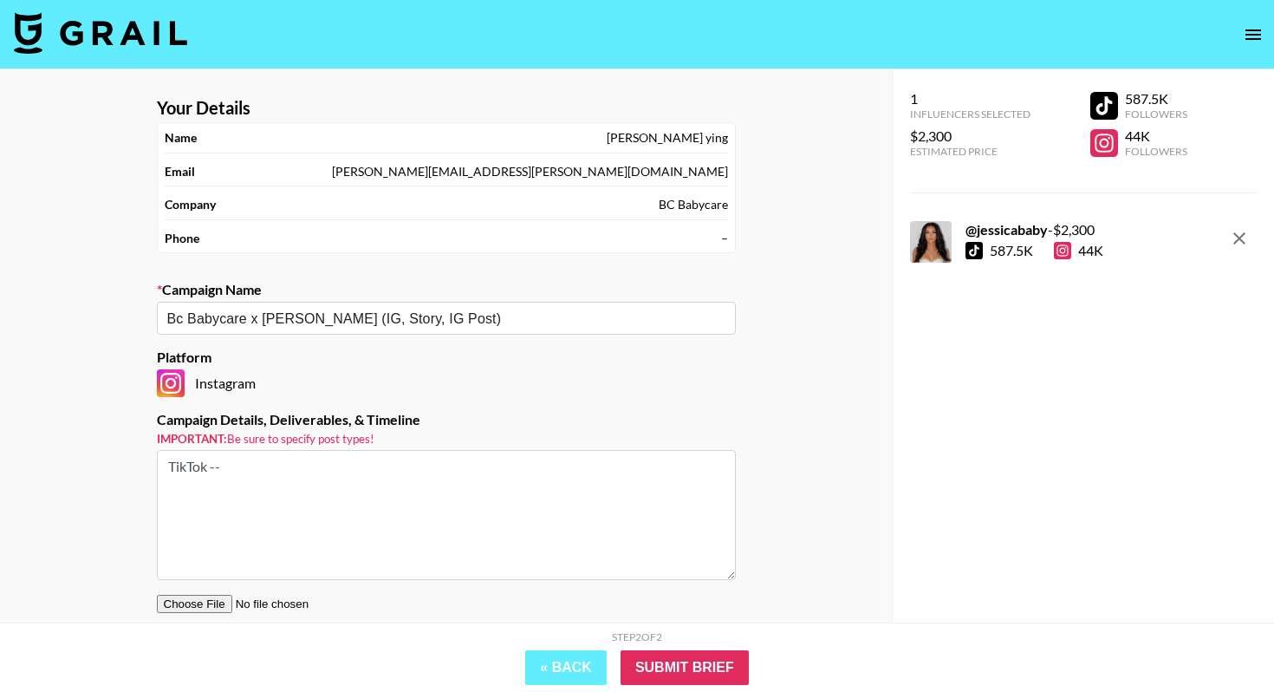
click at [440, 472] on textarea "TikTok --" at bounding box center [446, 515] width 579 height 130
drag, startPoint x: 464, startPoint y: 325, endPoint x: 319, endPoint y: 325, distance: 144.8
click at [319, 325] on input "Bc Babycare x [PERSON_NAME] (IG, Story, IG Post)" at bounding box center [434, 319] width 535 height 20
click at [243, 473] on textarea "TikTok --" at bounding box center [446, 515] width 579 height 130
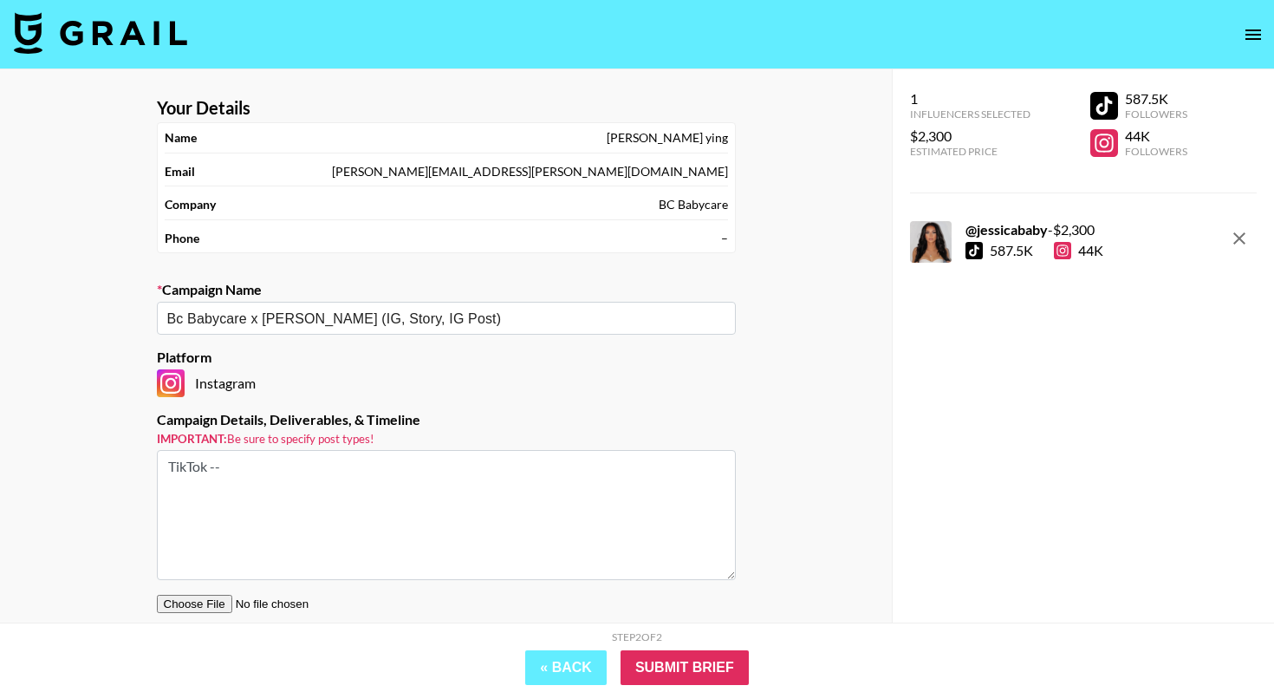
click at [243, 473] on textarea "TikTok --" at bounding box center [446, 515] width 579 height 130
paste textarea "IG, Story, IG Post)"
type textarea "IG, Story, IG Post"
click at [661, 670] on input "Submit Brief" at bounding box center [685, 667] width 128 height 35
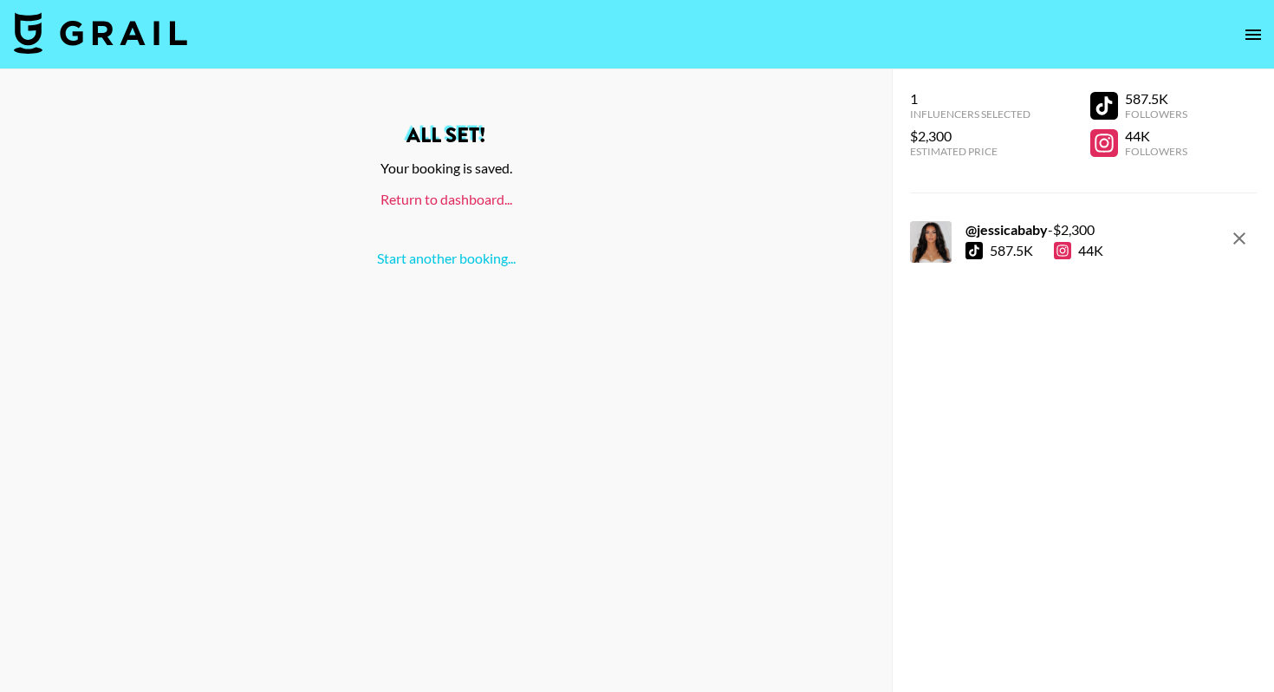
click at [451, 199] on link "Return to dashboard..." at bounding box center [447, 199] width 132 height 16
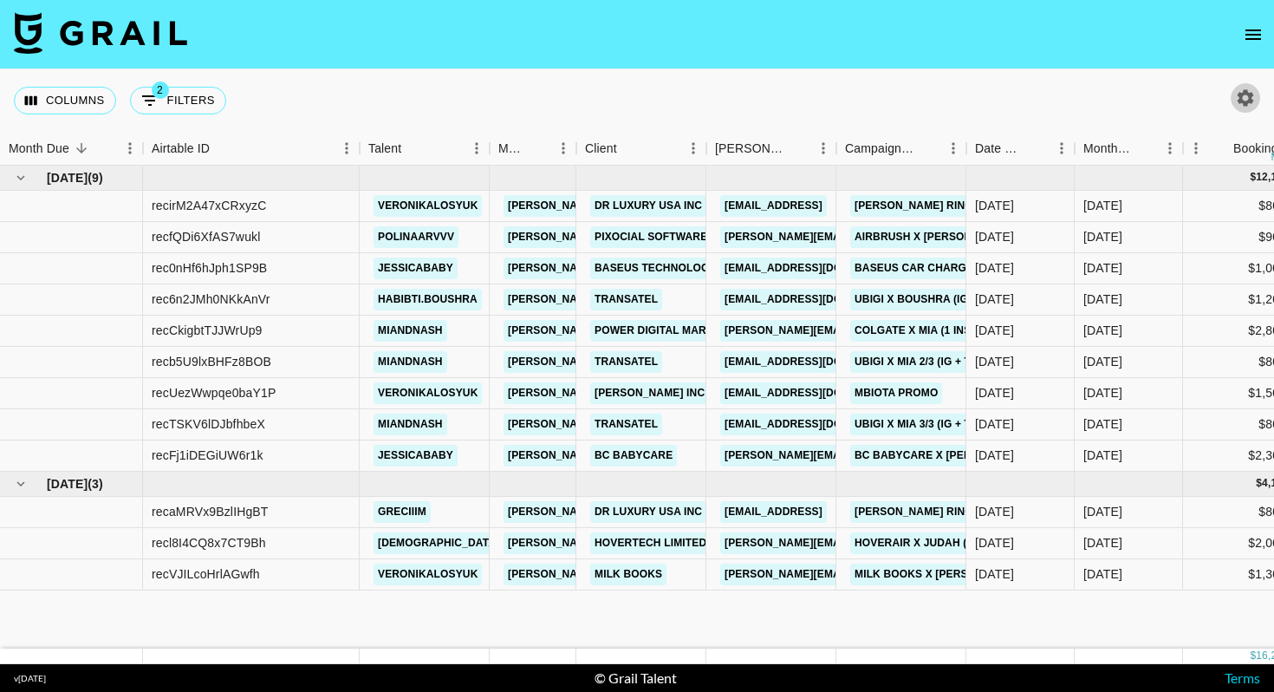
click at [1252, 97] on icon "button" at bounding box center [1245, 98] width 21 height 21
select select "[DATE]"
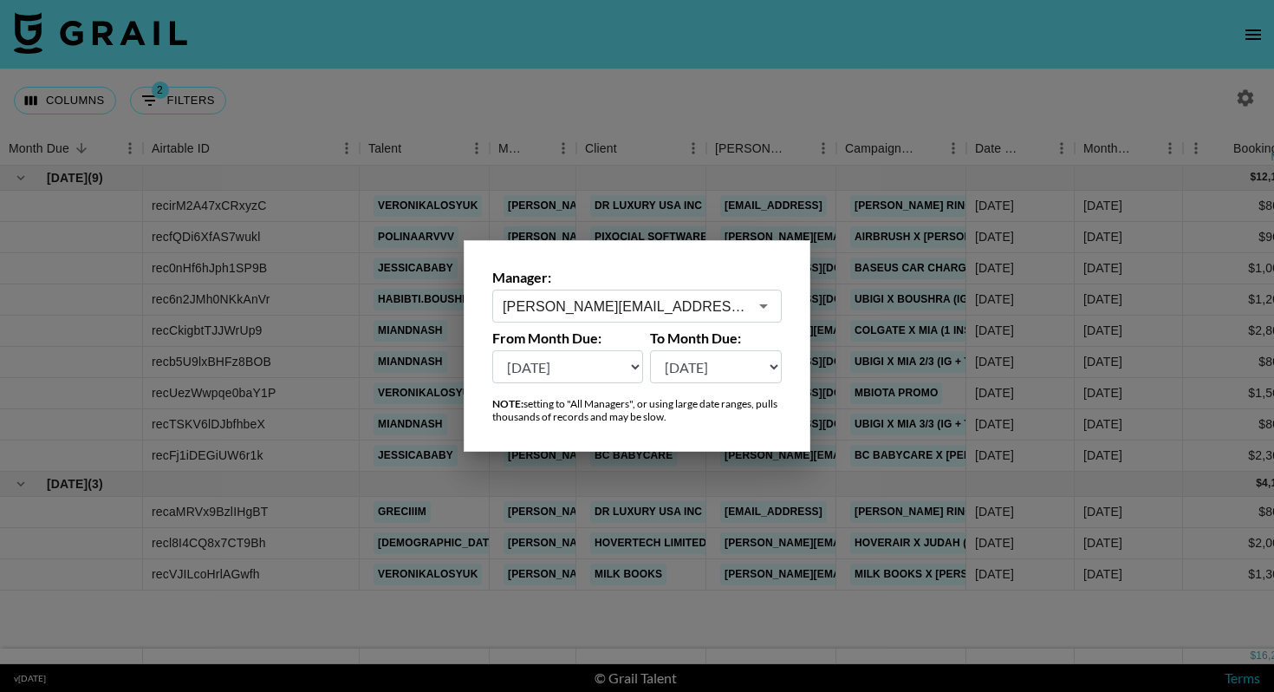
click at [718, 100] on div at bounding box center [637, 346] width 1274 height 692
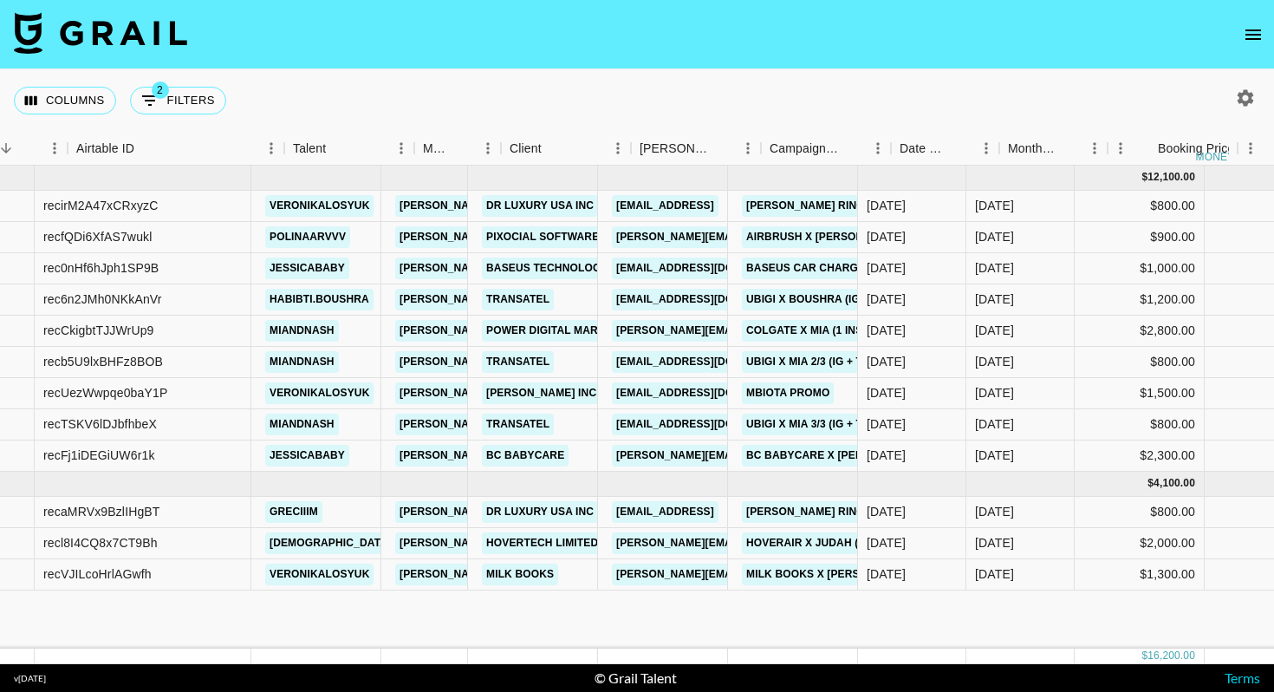
scroll to position [0, 175]
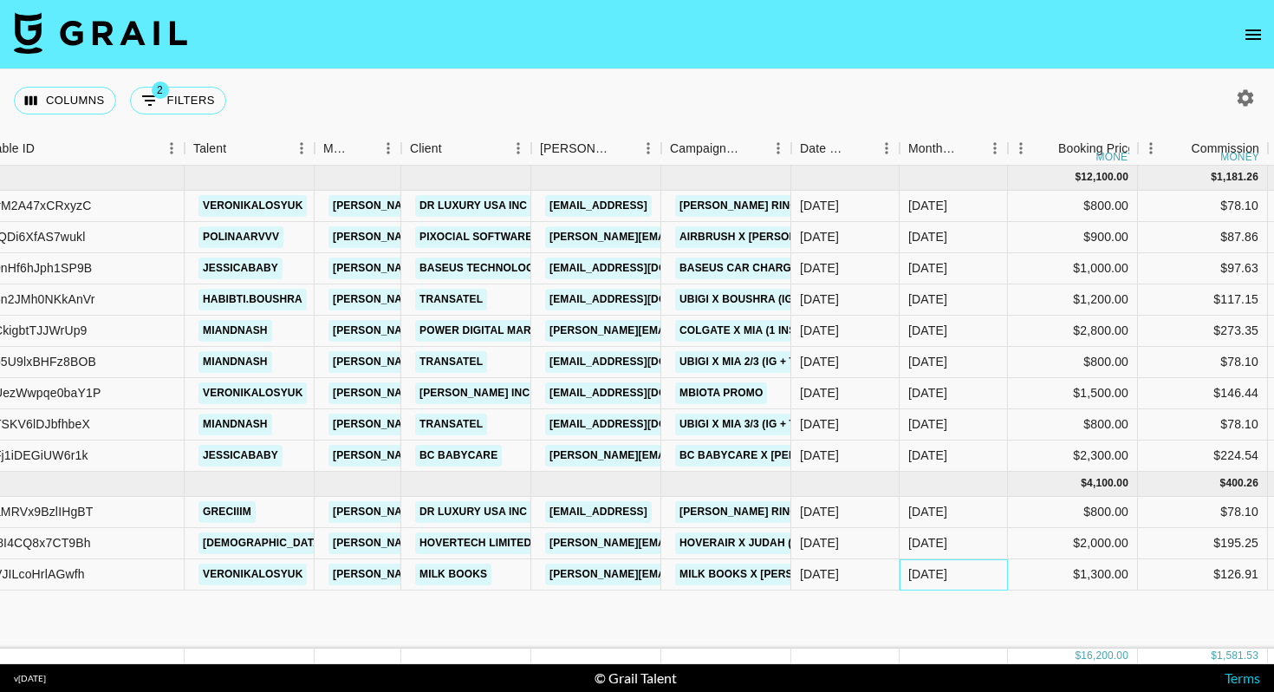
click at [962, 573] on div "[DATE]" at bounding box center [954, 574] width 108 height 31
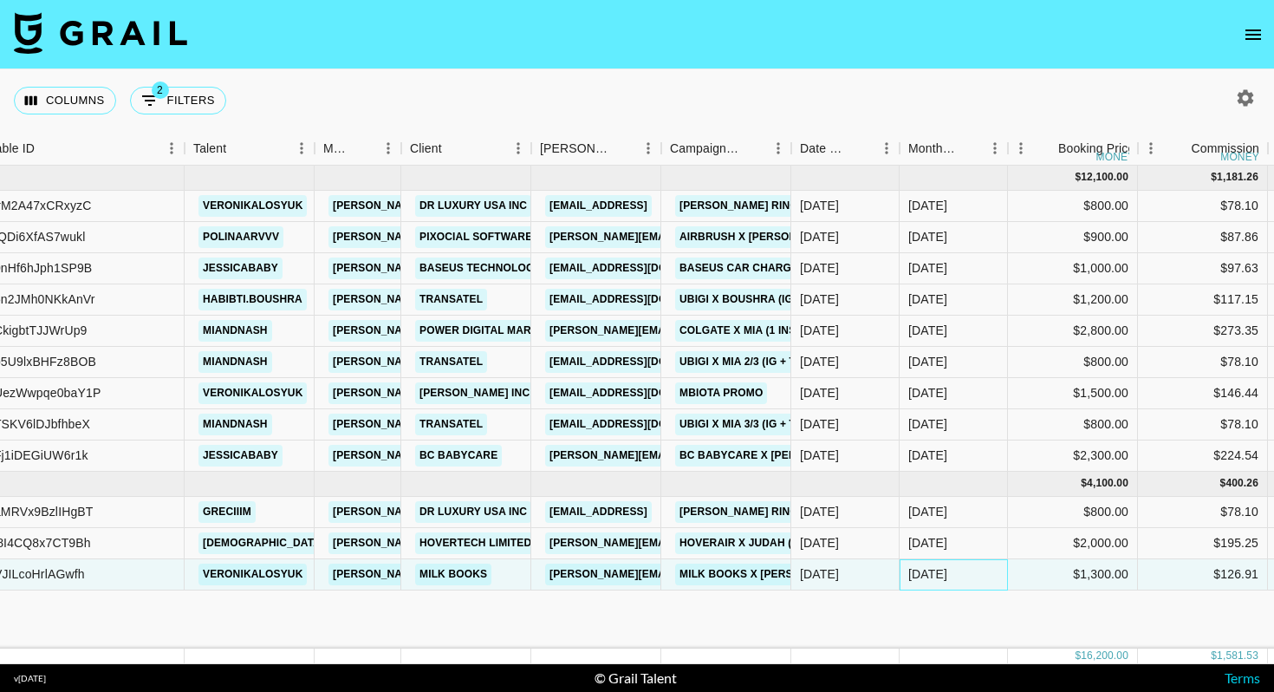
click at [962, 573] on div "[DATE]" at bounding box center [954, 574] width 108 height 31
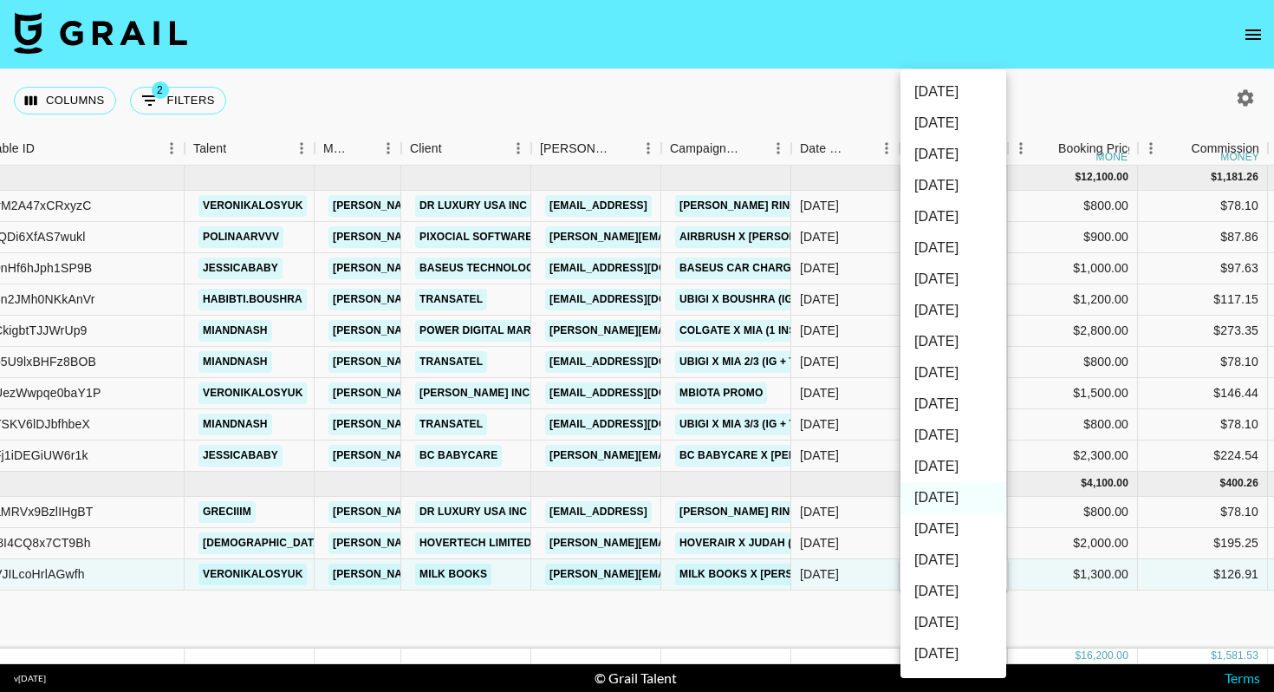
click at [951, 470] on li "[DATE]" at bounding box center [954, 466] width 106 height 31
type input "[DATE]"
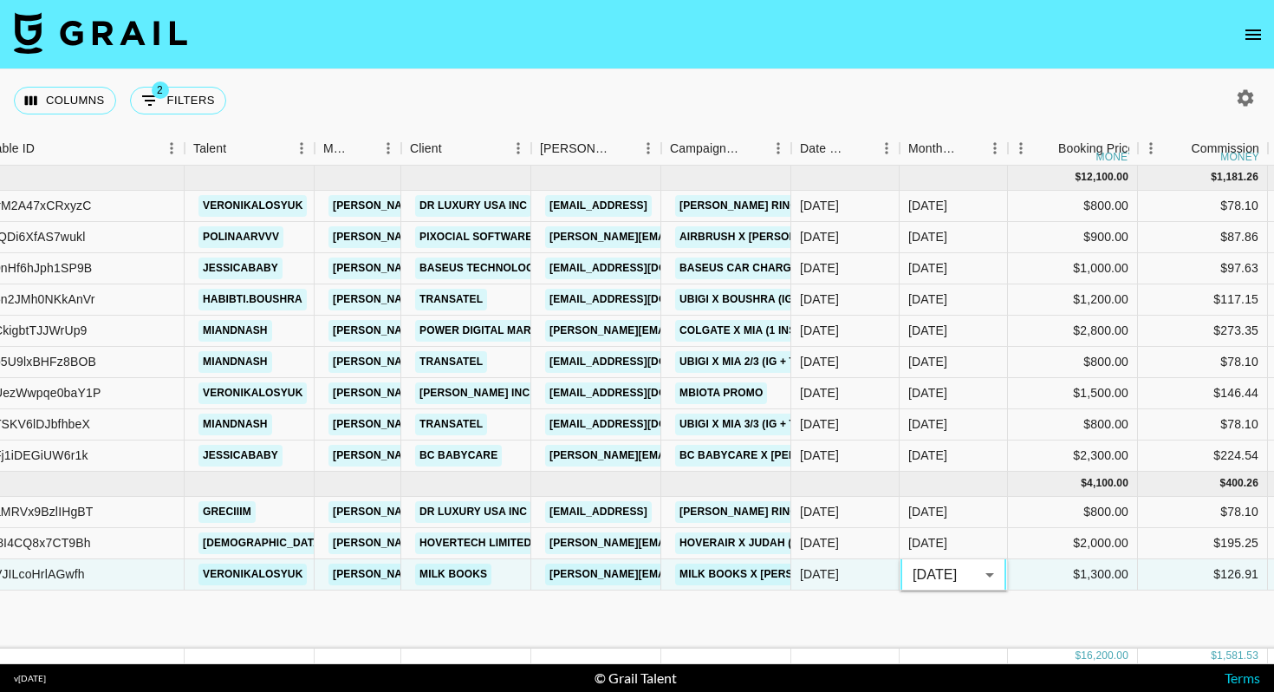
click at [876, 616] on div "Aug '25 ( 9 ) $ 12,100.00 $ 1,181.26 recirM2A47xCRxyzC veronikalosyuk diana.luc…" at bounding box center [1166, 407] width 2683 height 483
